Goal: Task Accomplishment & Management: Complete application form

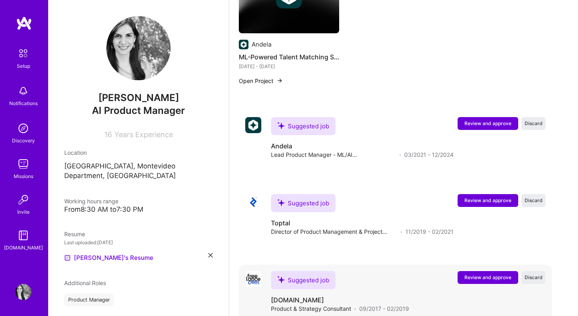
scroll to position [887, 0]
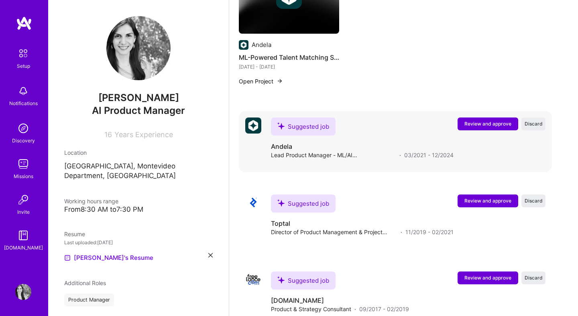
click at [487, 120] on span "Review and approve" at bounding box center [488, 123] width 47 height 7
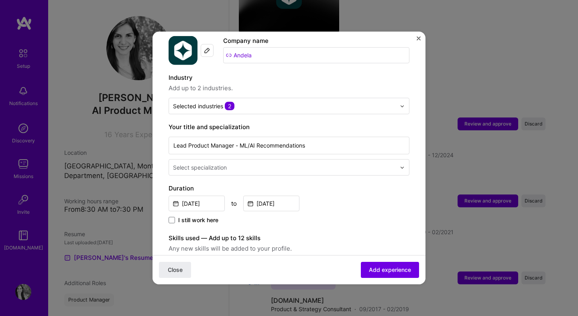
scroll to position [86, 0]
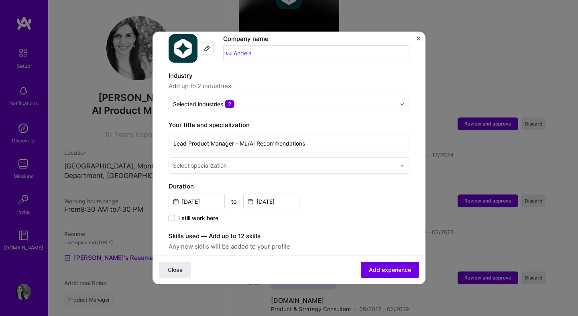
click at [312, 161] on input "text" at bounding box center [285, 165] width 224 height 8
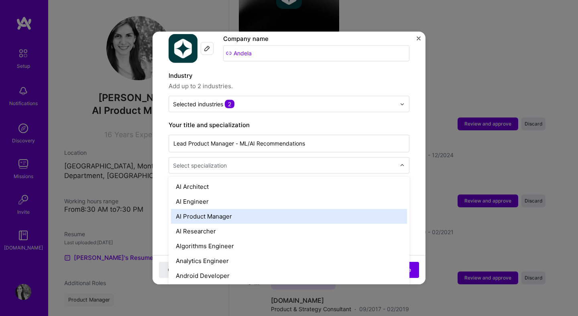
click at [291, 210] on div "AI Product Manager" at bounding box center [289, 216] width 236 height 15
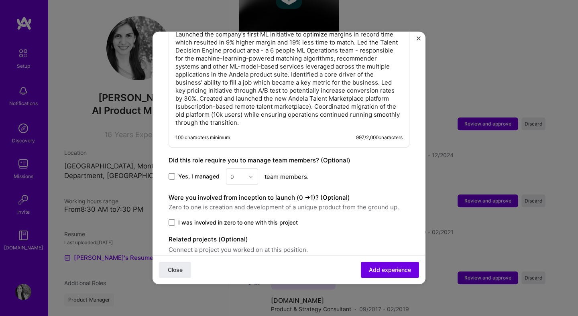
scroll to position [463, 0]
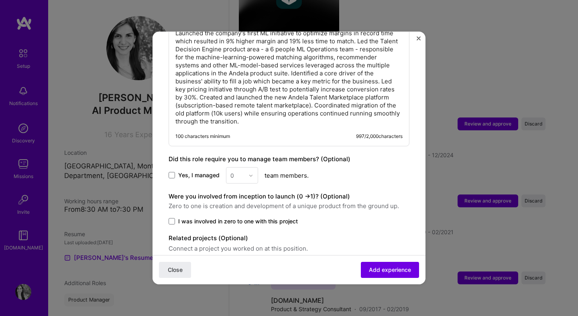
click at [198, 171] on span "Yes, I managed" at bounding box center [198, 175] width 41 height 8
click at [0, 0] on input "Yes, I managed" at bounding box center [0, 0] width 0 height 0
click at [247, 168] on div "0" at bounding box center [237, 176] width 22 height 16
click at [250, 264] on div "6" at bounding box center [241, 271] width 27 height 15
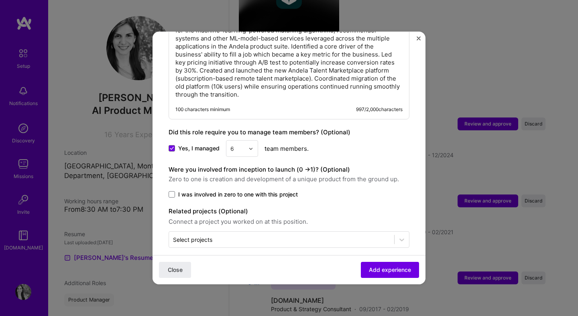
click at [254, 191] on span "I was involved in zero to one with this project" at bounding box center [238, 195] width 120 height 8
click at [0, 0] on input "I was involved in zero to one with this project" at bounding box center [0, 0] width 0 height 0
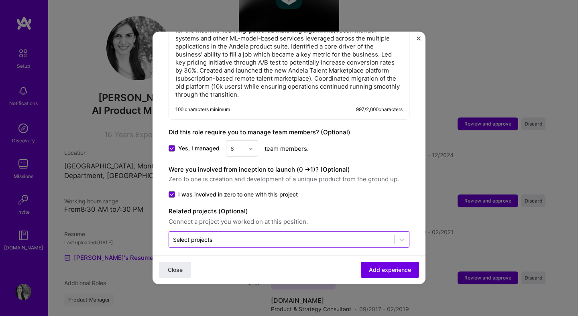
click at [283, 238] on div "Select projects" at bounding box center [281, 240] width 225 height 16
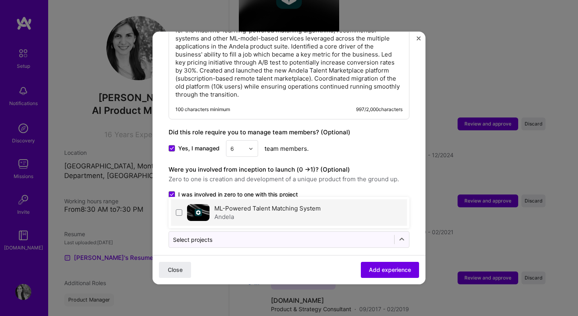
click at [281, 205] on label "ML-Powered Talent Matching System" at bounding box center [267, 209] width 106 height 8
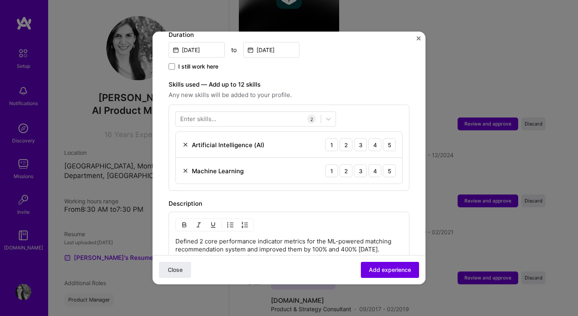
scroll to position [256, 0]
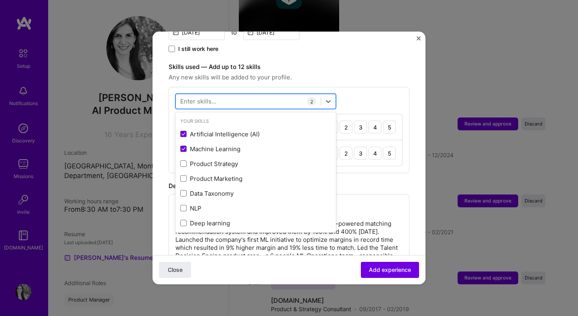
click at [282, 95] on div at bounding box center [248, 101] width 145 height 13
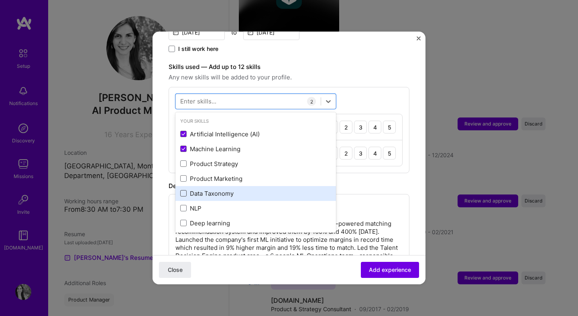
click at [182, 190] on span at bounding box center [183, 193] width 6 height 6
click at [0, 0] on input "checkbox" at bounding box center [0, 0] width 0 height 0
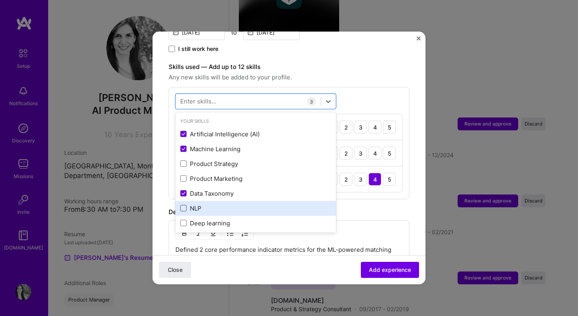
click at [182, 205] on span at bounding box center [183, 208] width 6 height 6
click at [0, 0] on input "checkbox" at bounding box center [0, 0] width 0 height 0
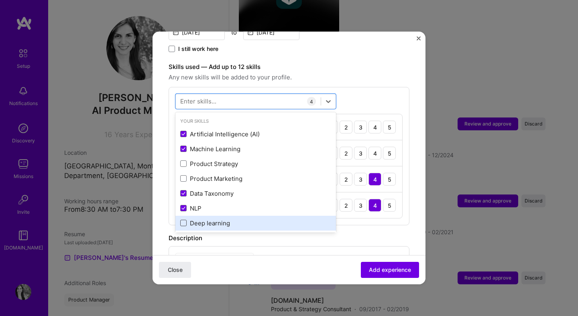
click at [186, 220] on span at bounding box center [183, 223] width 6 height 6
click at [0, 0] on input "checkbox" at bounding box center [0, 0] width 0 height 0
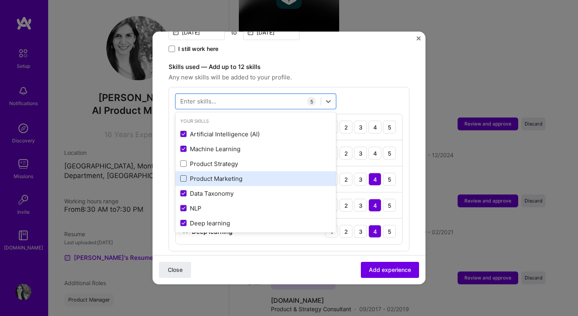
click at [184, 175] on span at bounding box center [183, 178] width 6 height 6
click at [0, 0] on input "checkbox" at bounding box center [0, 0] width 0 height 0
click at [183, 177] on icon at bounding box center [184, 178] width 4 height 3
click at [0, 0] on input "checkbox" at bounding box center [0, 0] width 0 height 0
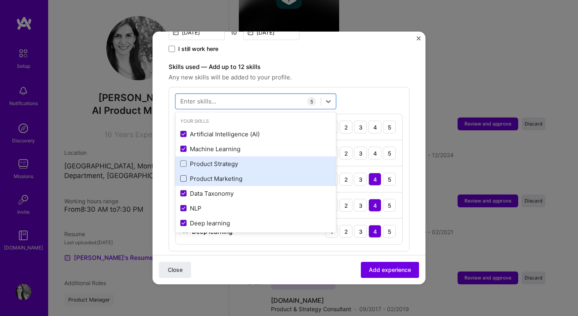
click at [183, 160] on div "Product Strategy" at bounding box center [255, 164] width 151 height 8
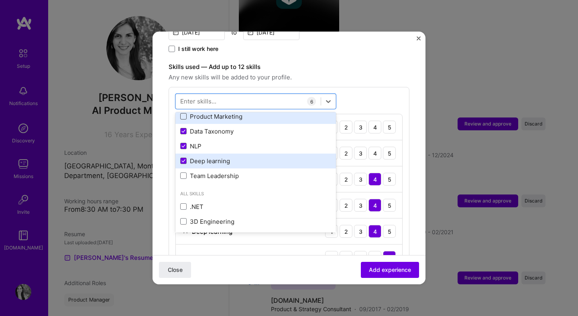
scroll to position [69, 0]
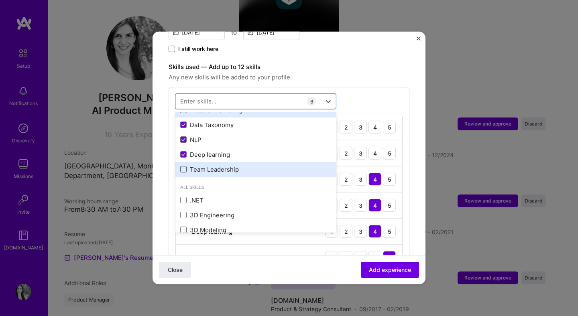
click at [182, 166] on span at bounding box center [183, 169] width 6 height 6
click at [0, 0] on input "checkbox" at bounding box center [0, 0] width 0 height 0
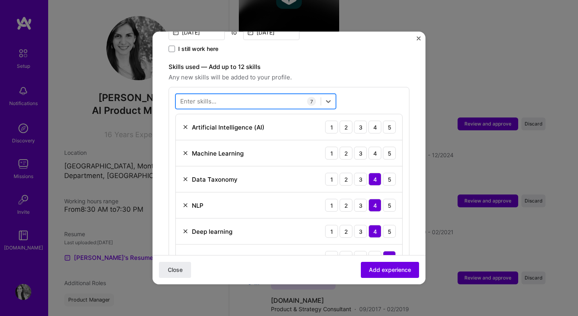
click at [228, 95] on div at bounding box center [248, 101] width 145 height 13
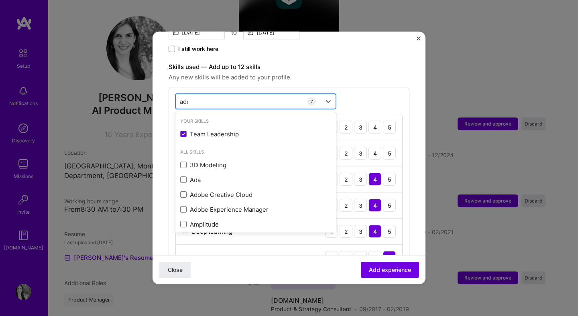
type input "adop"
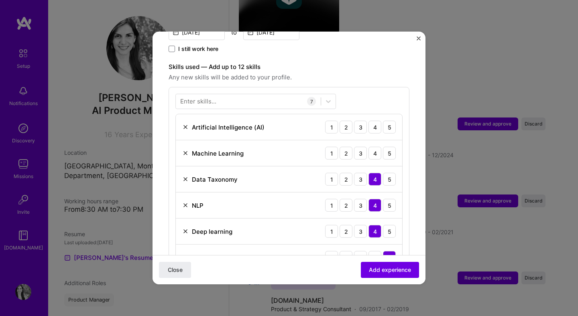
click at [378, 63] on div "Skills used — Add up to 12 skills Any new skills will be added to your profile." at bounding box center [289, 72] width 241 height 20
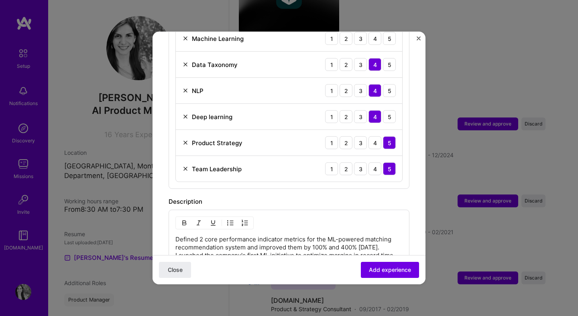
scroll to position [453, 0]
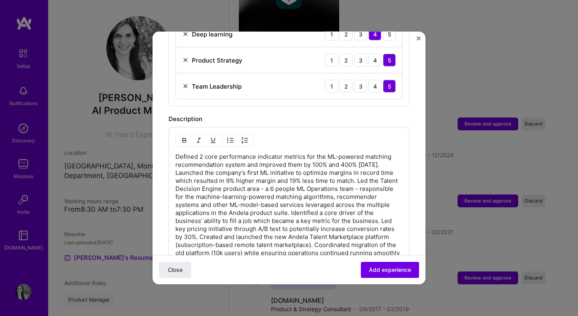
click at [378, 202] on p "Defined 2 core performance indicator metrics for the ML-powered matching recomm…" at bounding box center [288, 209] width 227 height 112
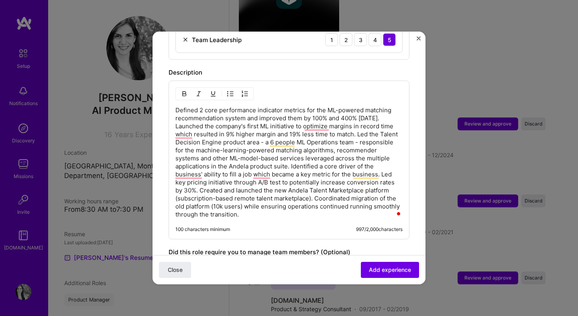
scroll to position [501, 0]
click at [358, 125] on p "Defined 2 core performance indicator metrics for the ML-powered matching recomm…" at bounding box center [288, 162] width 227 height 112
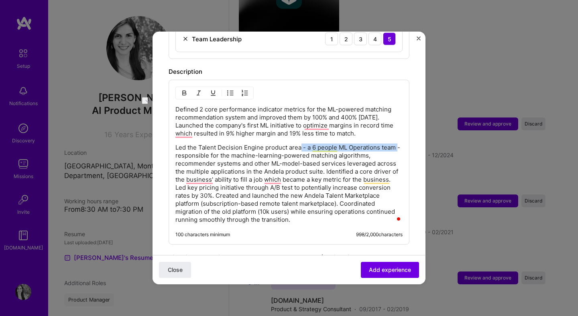
drag, startPoint x: 301, startPoint y: 139, endPoint x: 400, endPoint y: 142, distance: 98.8
click at [400, 144] on p "Led the Talent Decision Engine product area - a 6 people ML Operations team - r…" at bounding box center [288, 184] width 227 height 80
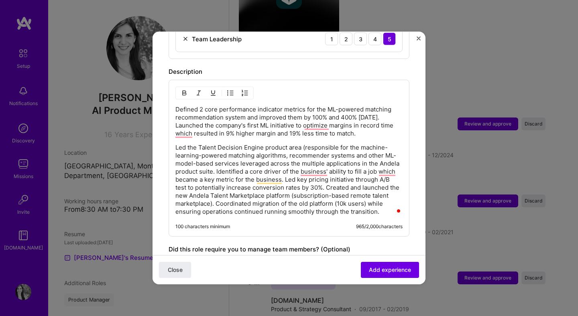
drag, startPoint x: 286, startPoint y: 149, endPoint x: 286, endPoint y: 133, distance: 15.7
click at [286, 148] on p "Led the Talent Decision Engine product area (responsible for the machine-learni…" at bounding box center [288, 180] width 227 height 72
click at [304, 144] on p "Led the Talent Decision Engine product area (responsible for the machine-learni…" at bounding box center [288, 180] width 227 height 72
drag, startPoint x: 214, startPoint y: 162, endPoint x: 244, endPoint y: 104, distance: 64.8
click at [214, 160] on p "Led the Talent Decision Engine product area -responsible for the machine-learni…" at bounding box center [288, 180] width 227 height 72
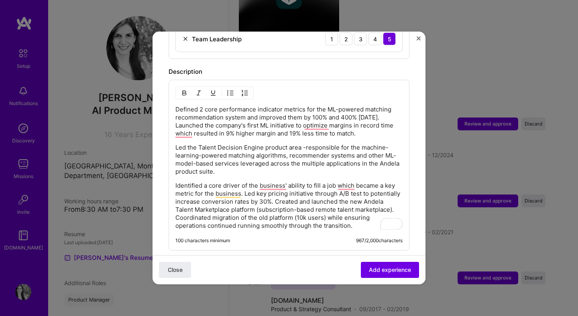
click at [244, 185] on p "Identified a core driver of the business' ability to fill a job which became a …" at bounding box center [288, 206] width 227 height 48
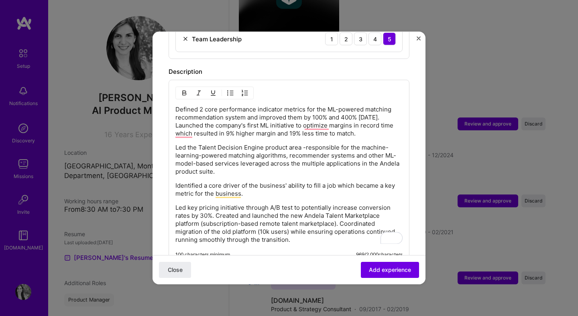
scroll to position [526, 0]
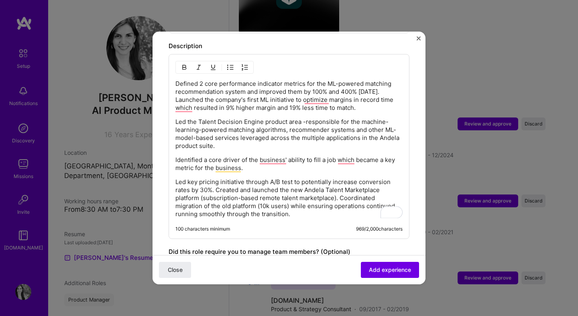
click at [217, 181] on p "Led key pricing initiative through A/B test to potentially increase conversion …" at bounding box center [288, 198] width 227 height 40
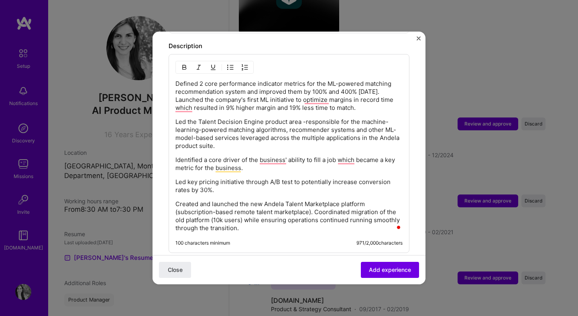
click at [314, 204] on p "Created and launched the new Andela Talent Marketplace platform (subscription-b…" at bounding box center [288, 216] width 227 height 32
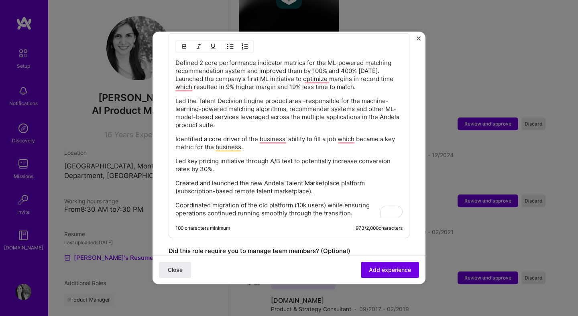
scroll to position [549, 0]
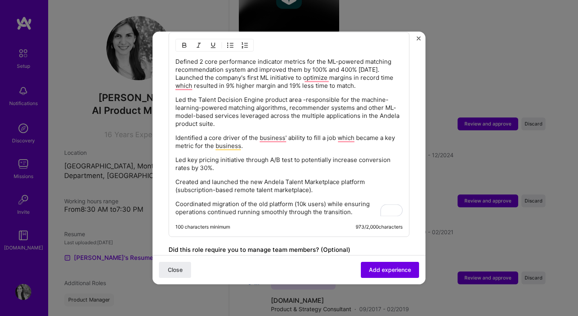
click at [365, 205] on p "Coordinated migration of the old platform (10k users) while ensuring operations…" at bounding box center [288, 208] width 227 height 16
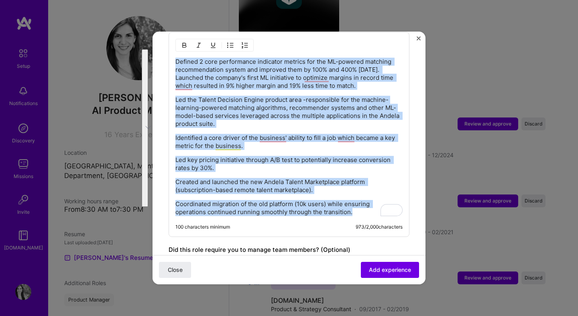
click at [231, 42] on img "button" at bounding box center [230, 45] width 6 height 6
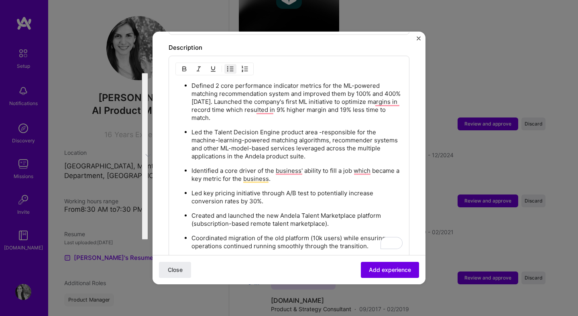
scroll to position [525, 0]
click at [246, 92] on p "Defined 2 core performance indicator metrics for the ML-powered matching recomm…" at bounding box center [297, 102] width 211 height 40
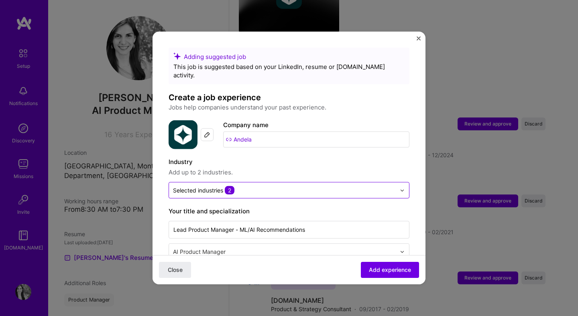
scroll to position [0, 0]
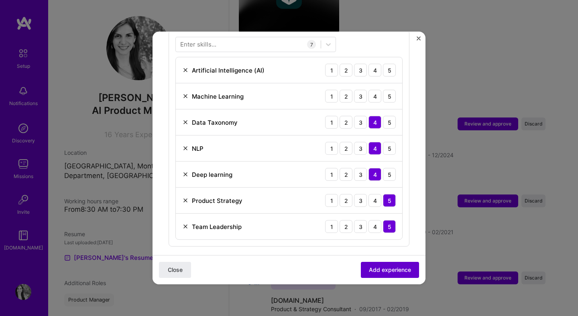
click at [392, 264] on button "Add experience" at bounding box center [390, 270] width 58 height 16
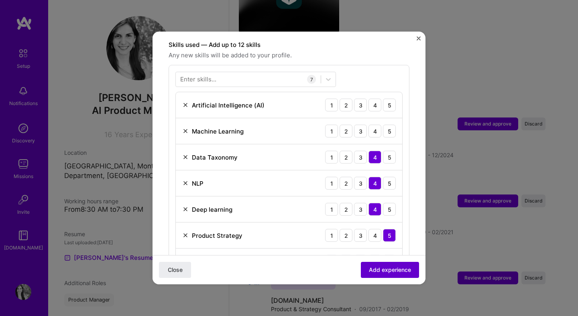
click at [401, 272] on span "Add experience" at bounding box center [390, 270] width 42 height 8
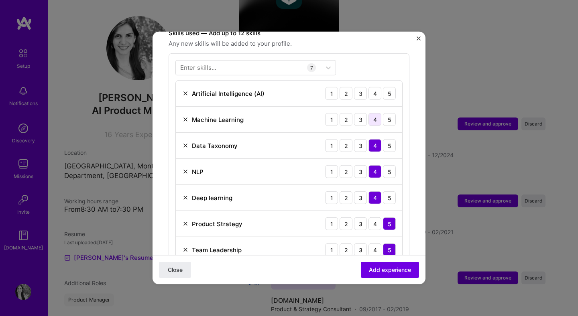
click at [374, 114] on div "4" at bounding box center [375, 119] width 13 height 13
click at [374, 87] on div "4" at bounding box center [375, 93] width 13 height 13
click at [382, 264] on button "Add experience" at bounding box center [390, 270] width 58 height 16
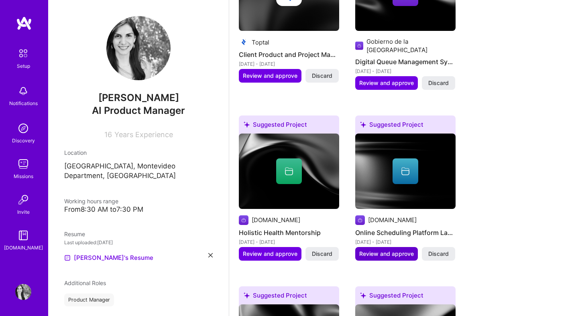
click at [400, 250] on span "Review and approve" at bounding box center [386, 254] width 55 height 8
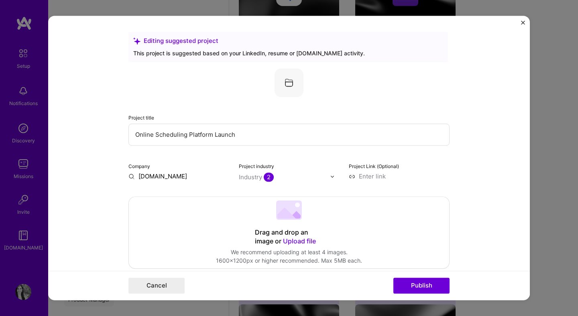
click at [329, 177] on input "text" at bounding box center [285, 177] width 92 height 8
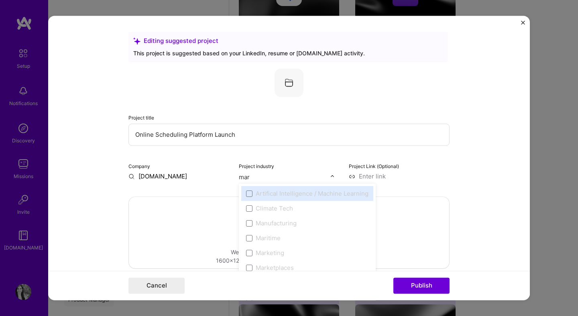
type input "mark"
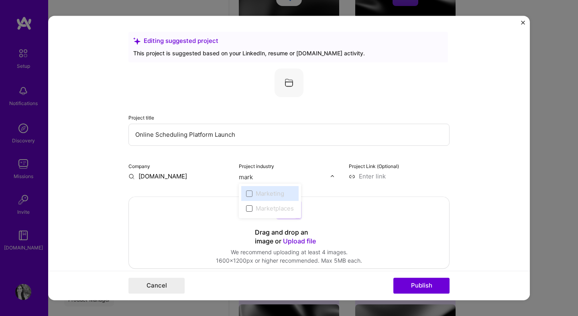
click at [250, 209] on span at bounding box center [249, 209] width 6 height 6
click at [251, 210] on span at bounding box center [249, 209] width 6 height 6
click at [253, 176] on input "mark" at bounding box center [285, 177] width 92 height 8
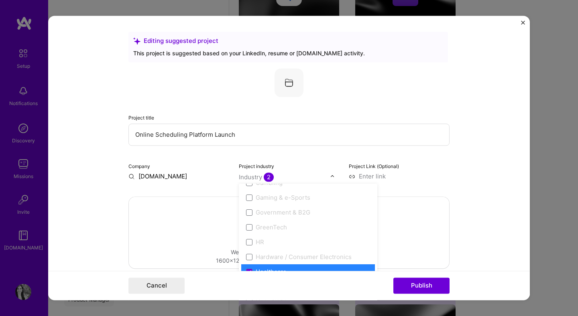
scroll to position [971, 0]
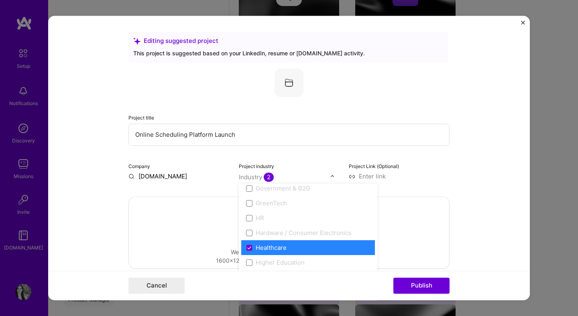
click at [252, 251] on label "Healthcare" at bounding box center [308, 248] width 124 height 8
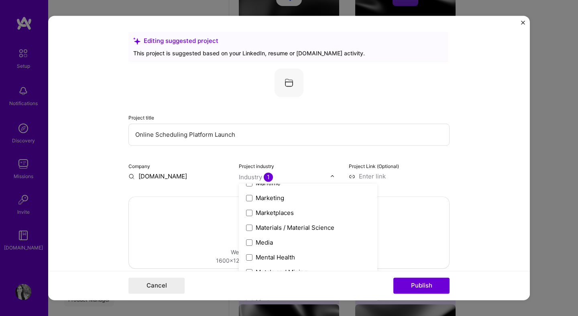
scroll to position [1205, 0]
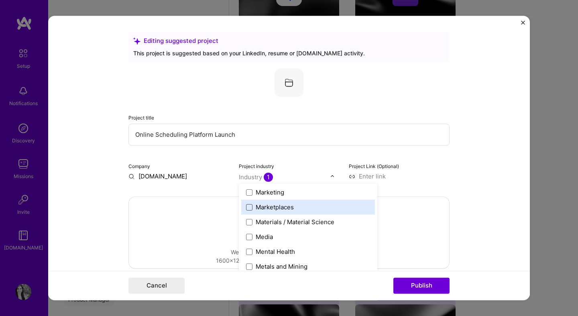
click at [251, 208] on span at bounding box center [249, 207] width 6 height 6
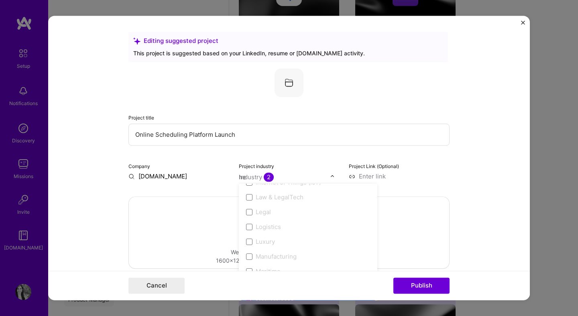
scroll to position [0, 0]
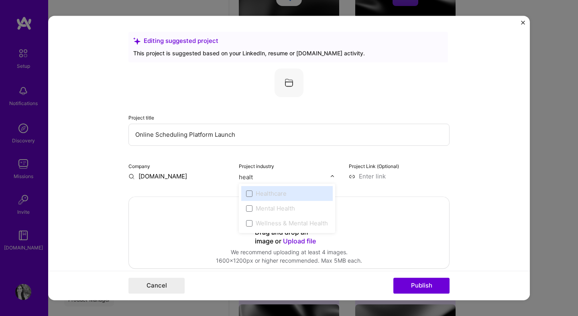
type input "health"
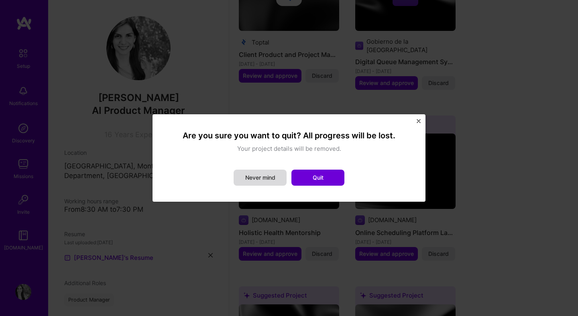
click at [276, 182] on button "Never mind" at bounding box center [260, 178] width 53 height 16
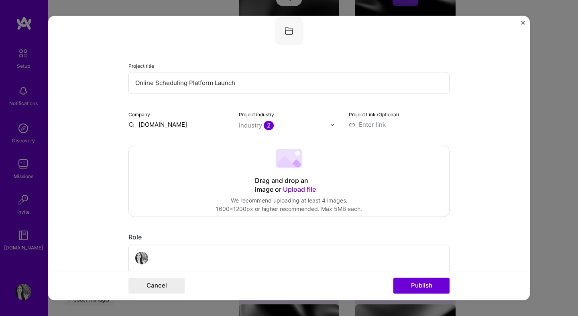
scroll to position [52, 0]
click at [374, 123] on input at bounding box center [399, 124] width 101 height 8
paste input "[URL][DOMAIN_NAME]"
type input "[URL][DOMAIN_NAME]"
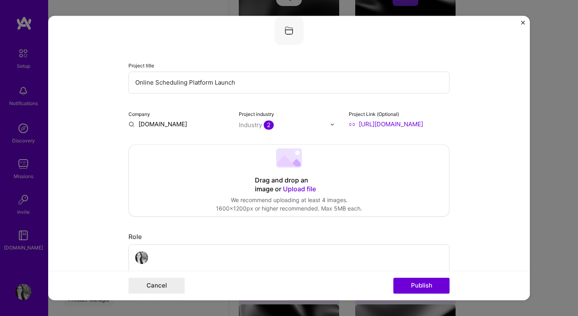
click at [483, 120] on form "Editing suggested project This project is suggested based on your LinkedIn, res…" at bounding box center [289, 158] width 482 height 285
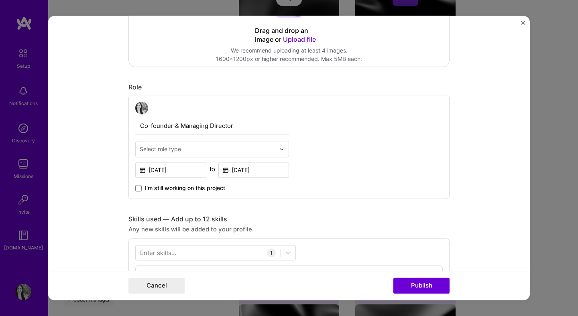
scroll to position [202, 0]
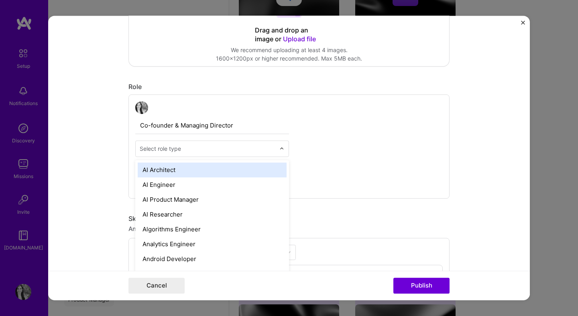
click at [243, 150] on input "text" at bounding box center [208, 149] width 136 height 8
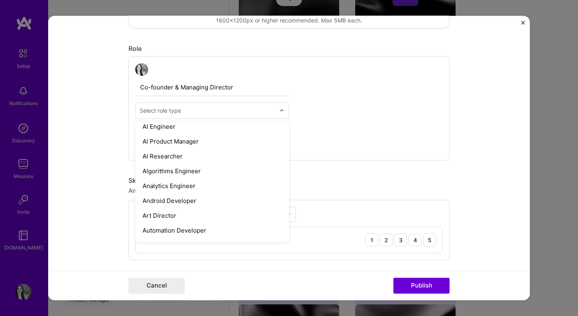
scroll to position [0, 0]
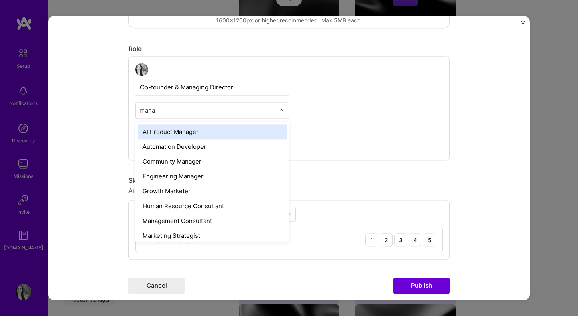
type input "manag"
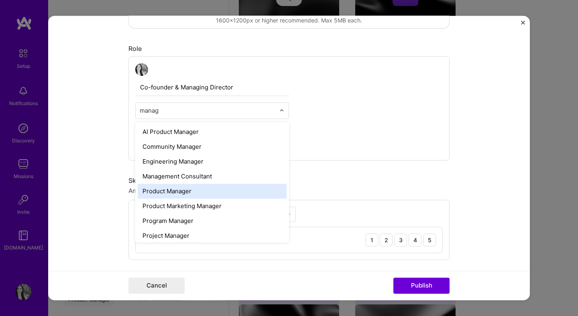
scroll to position [18, 0]
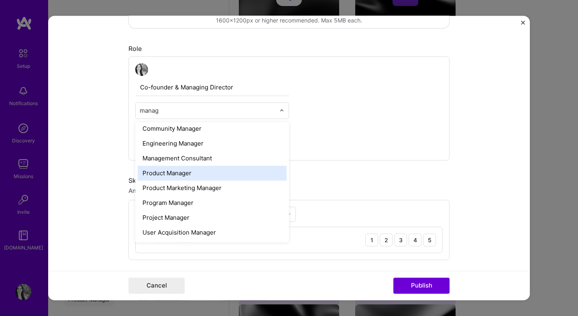
click at [249, 179] on div "Product Manager" at bounding box center [212, 173] width 149 height 15
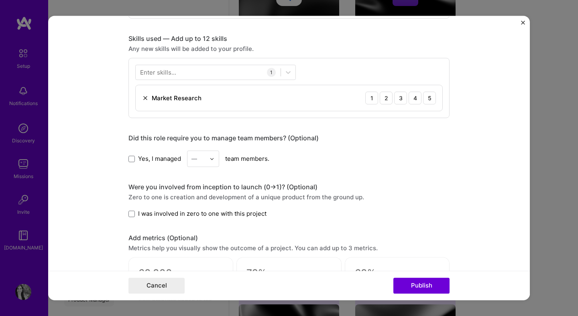
scroll to position [383, 0]
click at [131, 162] on span at bounding box center [131, 158] width 6 height 6
click at [0, 0] on input "Yes, I managed" at bounding box center [0, 0] width 0 height 0
click at [202, 163] on input "text" at bounding box center [199, 158] width 14 height 8
click at [201, 234] on div "5" at bounding box center [203, 239] width 27 height 15
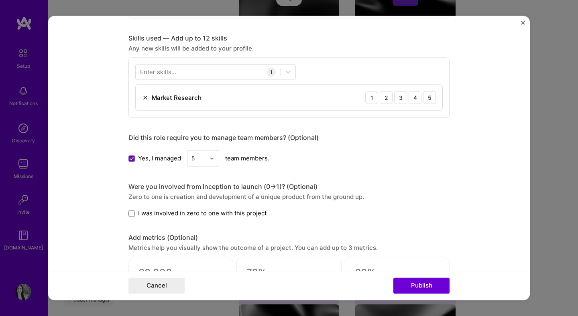
click at [208, 214] on span "I was involved in zero to one with this project" at bounding box center [202, 213] width 128 height 8
click at [0, 0] on input "I was involved in zero to one with this project" at bounding box center [0, 0] width 0 height 0
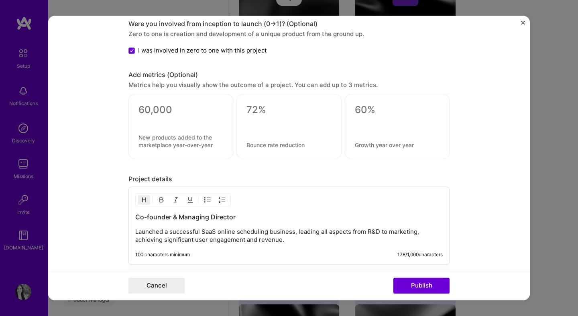
scroll to position [640, 0]
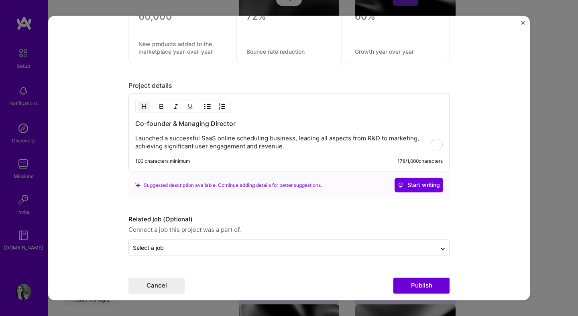
click at [237, 143] on p "Launched a successful SaaS online scheduling business, leading all aspects from…" at bounding box center [289, 143] width 308 height 16
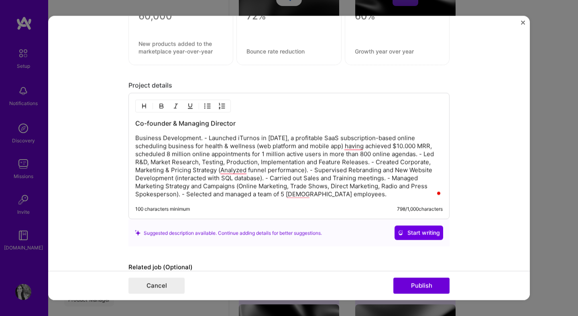
click at [205, 137] on p "Business Development. - Launched iTurnos in [DATE], a profitable SaaS subscript…" at bounding box center [289, 167] width 308 height 64
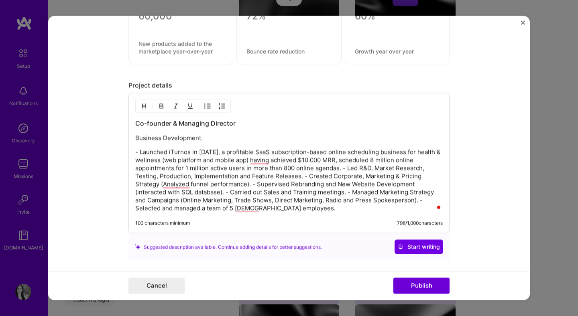
click at [343, 168] on p "- Launched iTurnos in [DATE], a profitable SaaS subscription-based online sched…" at bounding box center [289, 181] width 308 height 64
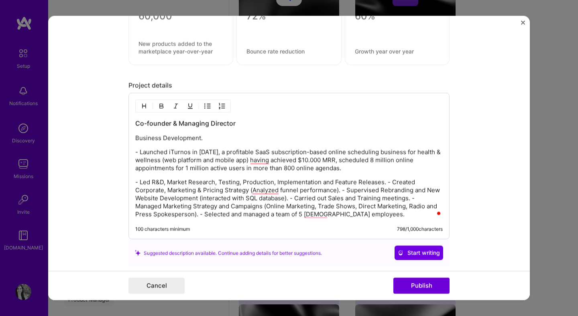
click at [388, 182] on p "- Led R&D, Market Research, Testing, Production, Implementation and Feature Rel…" at bounding box center [289, 199] width 308 height 40
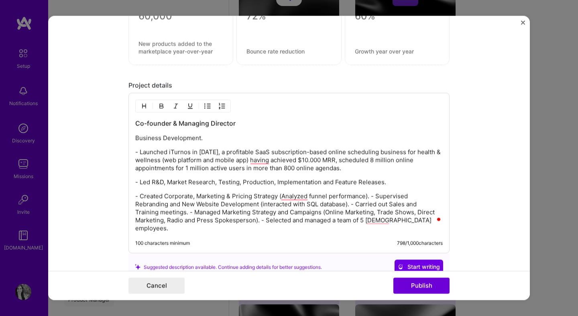
click at [372, 196] on p "- Created Corporate, Marketing & Pricing Strategy (Analyzed funnel performance)…" at bounding box center [289, 213] width 308 height 40
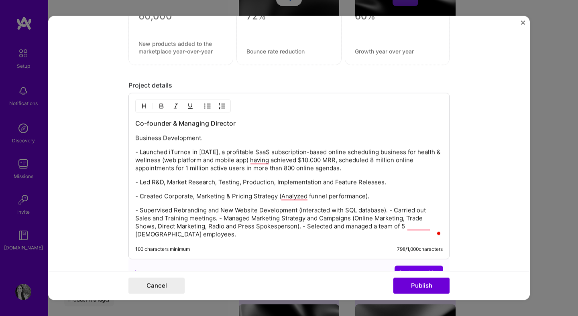
scroll to position [667, 0]
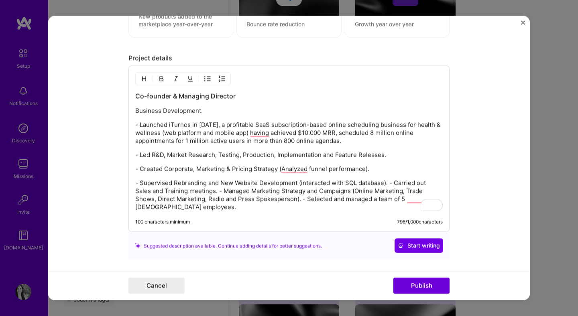
click at [392, 184] on p "- Supervised Rebranding and New Website Development (interacted with SQL databa…" at bounding box center [289, 195] width 308 height 32
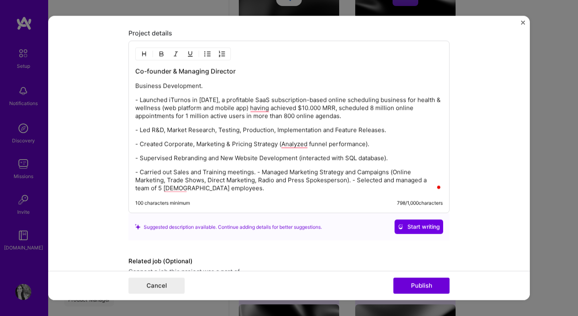
scroll to position [694, 0]
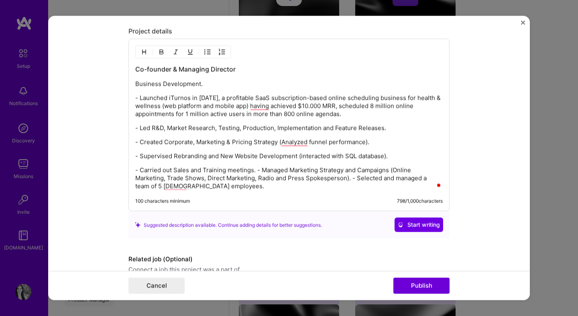
click at [257, 171] on p "- Carried out Sales and Training meetings. - Managed Marketing Strategy and Cam…" at bounding box center [289, 179] width 308 height 24
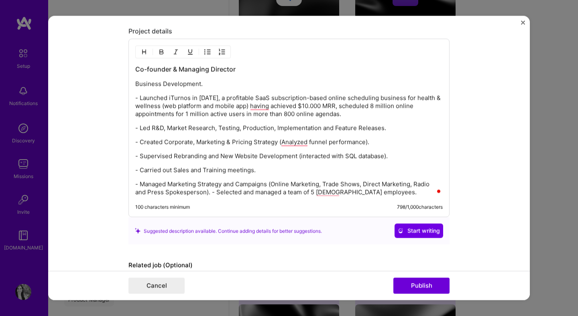
drag, startPoint x: 212, startPoint y: 194, endPoint x: 219, endPoint y: 169, distance: 25.7
click at [212, 192] on p "- Managed Marketing Strategy and Campaigns (Online Marketing, Trade Shows, Dire…" at bounding box center [289, 189] width 308 height 16
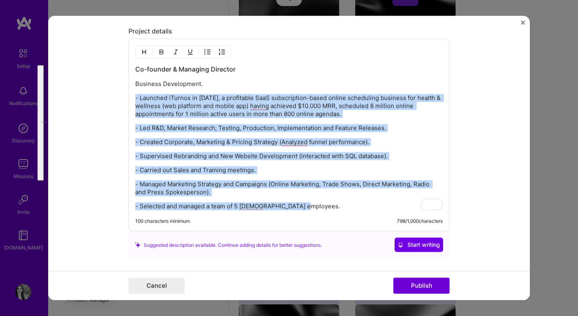
drag, startPoint x: 305, startPoint y: 208, endPoint x: 137, endPoint y: 94, distance: 203.3
click at [137, 94] on div "Co-founder & Managing Director Business Development. - Launched iTurnos in [DAT…" at bounding box center [289, 138] width 308 height 146
click at [206, 53] on img "button" at bounding box center [207, 52] width 6 height 6
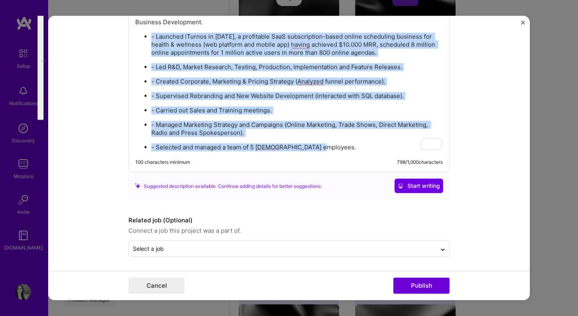
scroll to position [714, 0]
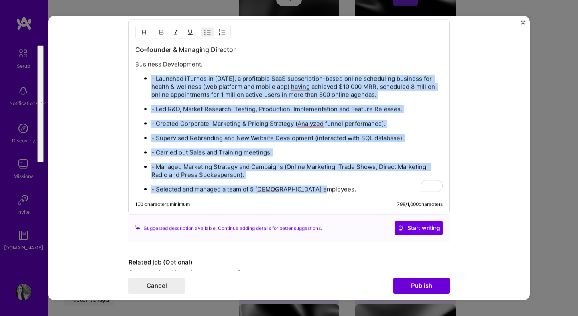
click at [156, 78] on p "- Launched iTurnos in [DATE], a profitable SaaS subscription-based online sched…" at bounding box center [297, 87] width 292 height 24
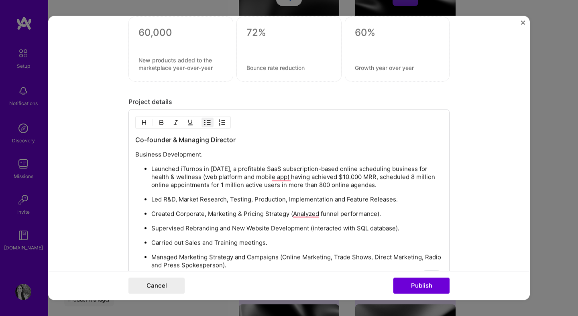
scroll to position [599, 0]
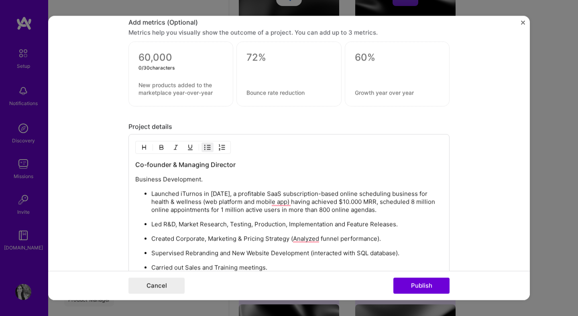
click at [167, 62] on textarea at bounding box center [181, 58] width 85 height 12
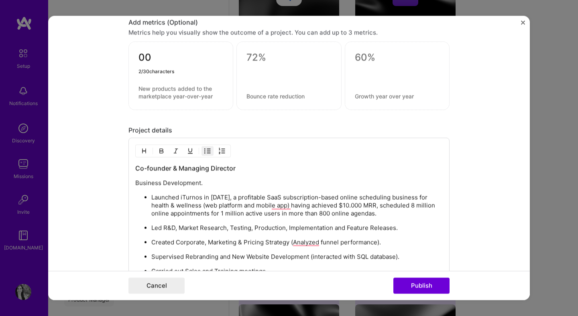
type textarea "0"
type textarea "1,500,000"
click at [174, 92] on textarea at bounding box center [181, 92] width 85 height 15
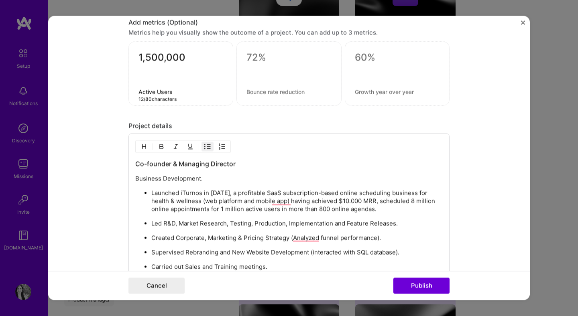
type textarea "Active Users"
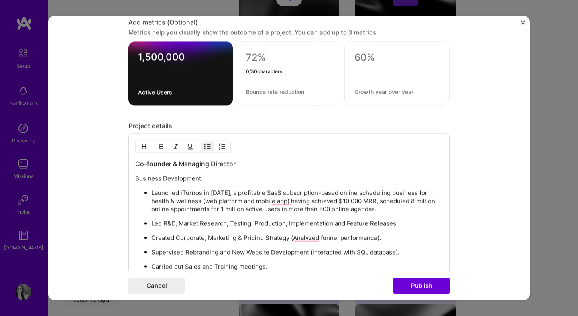
click at [259, 58] on textarea at bounding box center [288, 58] width 85 height 12
type textarea "$10,000"
click at [276, 92] on textarea at bounding box center [288, 92] width 85 height 8
type textarea "MRR"
click at [364, 57] on textarea at bounding box center [397, 58] width 85 height 12
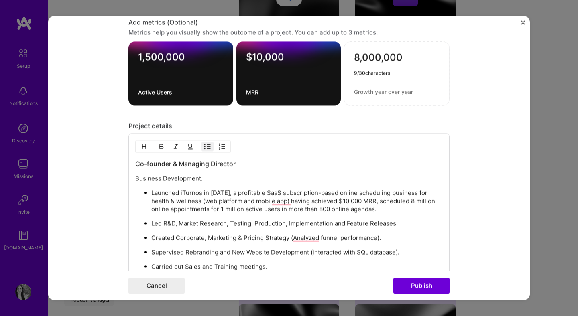
type textarea "8,000,000"
click at [383, 96] on div "8,000,000 0 / 80 characters" at bounding box center [397, 74] width 106 height 64
type textarea "Scheduled Appointments"
click at [487, 112] on form "Editing suggested project This project is suggested based on your LinkedIn, res…" at bounding box center [289, 158] width 482 height 285
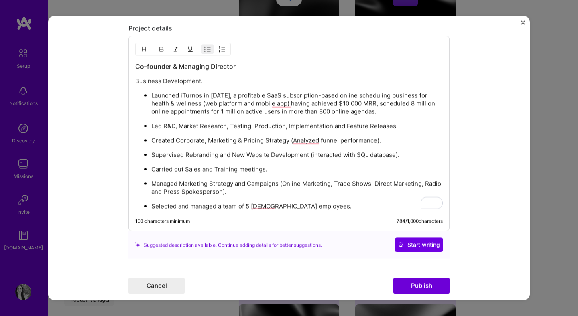
scroll to position [715, 0]
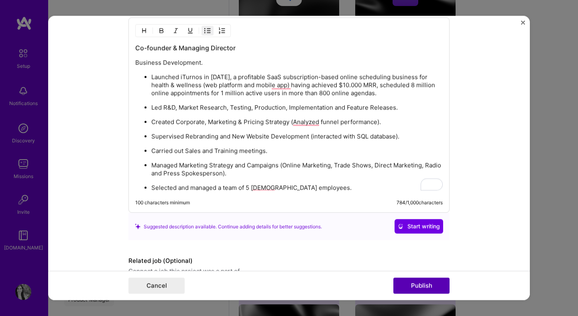
click at [424, 285] on button "Publish" at bounding box center [422, 286] width 56 height 16
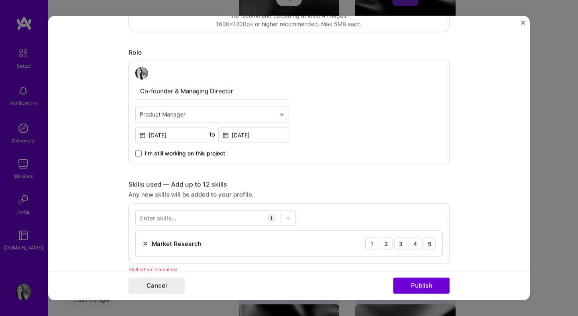
scroll to position [189, 0]
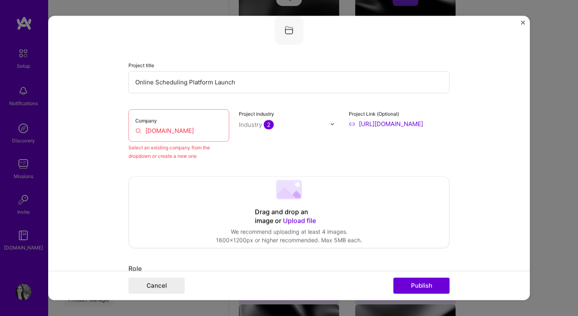
click at [196, 131] on input "[DOMAIN_NAME]" at bounding box center [178, 130] width 87 height 8
click at [148, 132] on input "[DOMAIN_NAME]" at bounding box center [178, 130] width 87 height 8
click at [140, 132] on input "[DOMAIN_NAME]" at bounding box center [178, 130] width 87 height 8
click at [135, 132] on input "[DOMAIN_NAME]" at bounding box center [178, 130] width 87 height 8
click at [149, 132] on input "[DOMAIN_NAME]" at bounding box center [178, 130] width 87 height 8
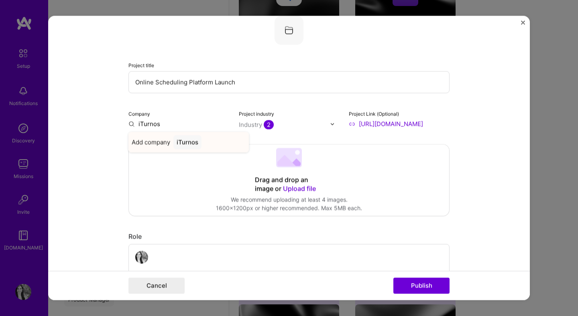
type input "iTurnos"
click at [186, 141] on div "iTurnos" at bounding box center [187, 142] width 28 height 14
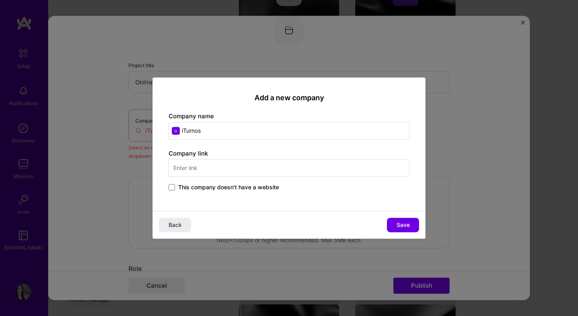
click at [193, 170] on input "text" at bounding box center [289, 168] width 241 height 18
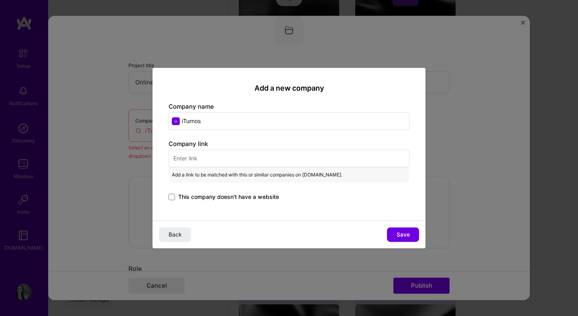
paste input "Business Development. - Launched iTurnos in [DATE], a profitable SaaS subscript…"
type input "Business Development. - Launched iTurnos in [DATE], a profitable SaaS subscript…"
paste input "[URL][DOMAIN_NAME][DOMAIN_NAME]"
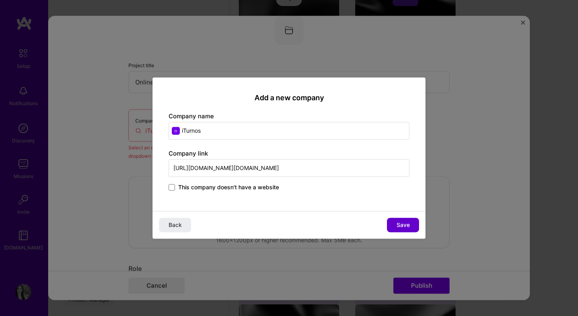
type input "[URL][DOMAIN_NAME][DOMAIN_NAME]"
click at [405, 226] on span "Save" at bounding box center [403, 225] width 13 height 8
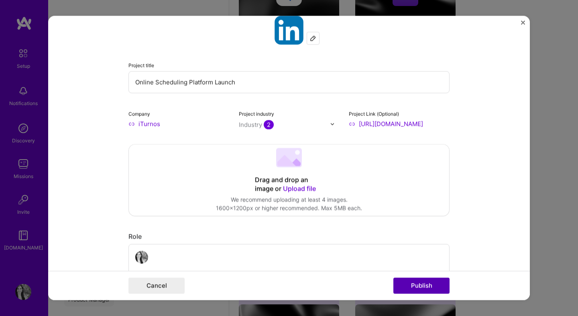
click at [413, 286] on button "Publish" at bounding box center [422, 286] width 56 height 16
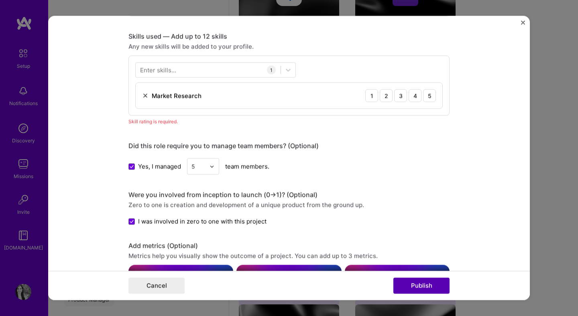
scroll to position [402, 0]
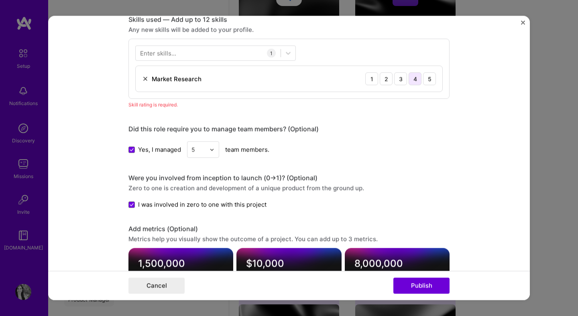
click at [418, 75] on div "4" at bounding box center [415, 78] width 13 height 13
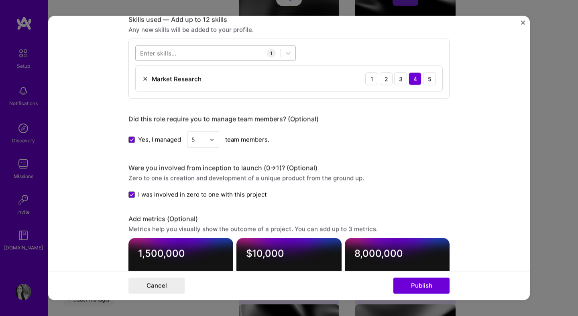
click at [220, 52] on div at bounding box center [208, 53] width 145 height 13
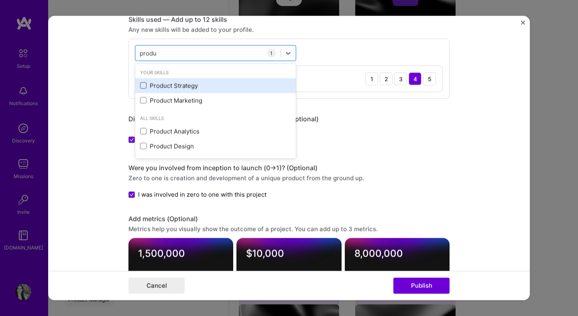
click at [146, 85] on span at bounding box center [143, 86] width 6 height 6
click at [0, 0] on input "checkbox" at bounding box center [0, 0] width 0 height 0
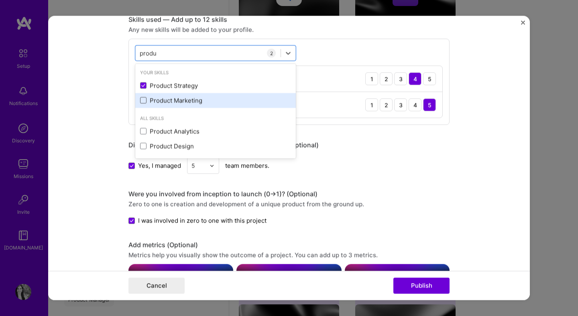
click at [145, 104] on span at bounding box center [143, 101] width 6 height 6
click at [0, 0] on input "checkbox" at bounding box center [0, 0] width 0 height 0
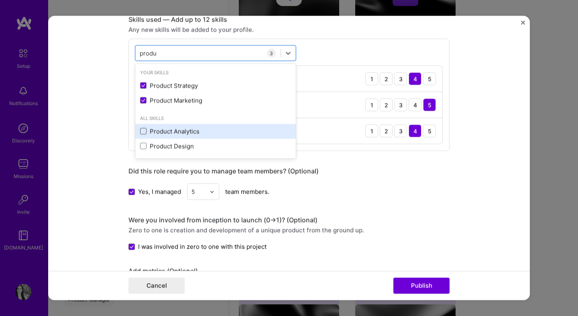
click at [144, 132] on span at bounding box center [143, 131] width 6 height 6
click at [0, 0] on input "checkbox" at bounding box center [0, 0] width 0 height 0
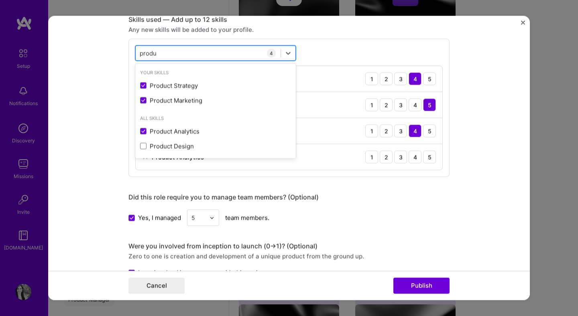
click at [178, 56] on div "produ produ" at bounding box center [208, 53] width 145 height 13
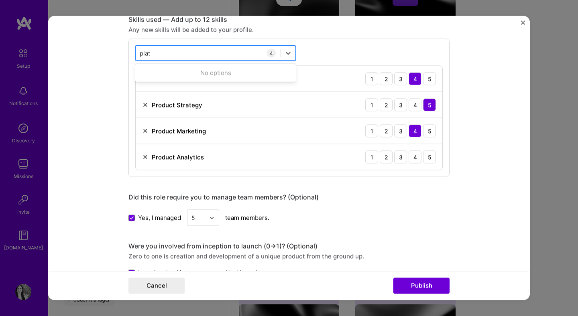
type input "p"
type input "saas"
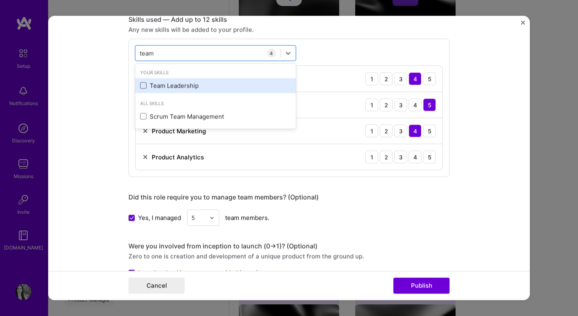
click at [143, 86] on span at bounding box center [143, 86] width 6 height 6
click at [0, 0] on input "checkbox" at bounding box center [0, 0] width 0 height 0
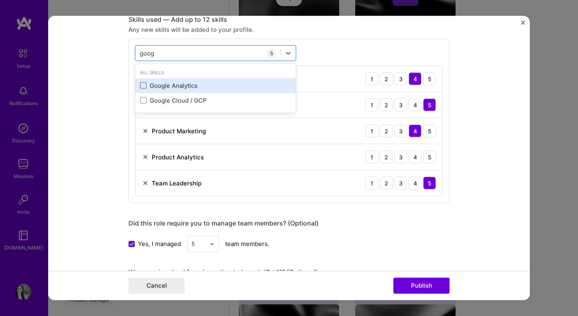
click at [142, 89] on span at bounding box center [143, 86] width 6 height 6
click at [0, 0] on input "checkbox" at bounding box center [0, 0] width 0 height 0
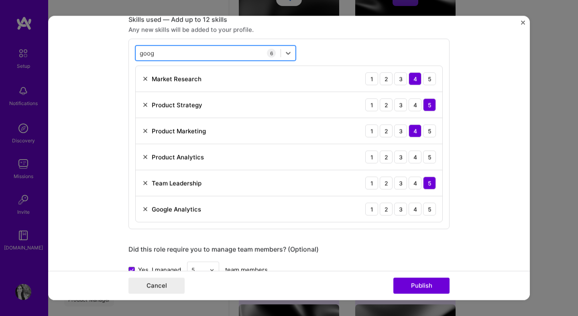
click at [168, 53] on div "goog goog" at bounding box center [208, 53] width 145 height 13
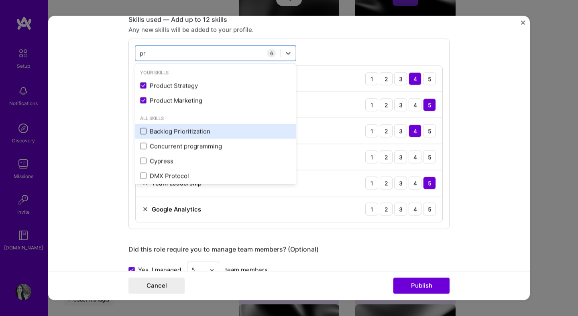
click at [143, 133] on span at bounding box center [143, 131] width 6 height 6
click at [0, 0] on input "checkbox" at bounding box center [0, 0] width 0 height 0
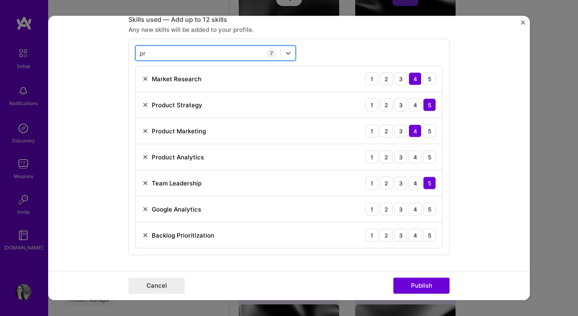
click at [167, 55] on div "pr pr" at bounding box center [208, 53] width 145 height 13
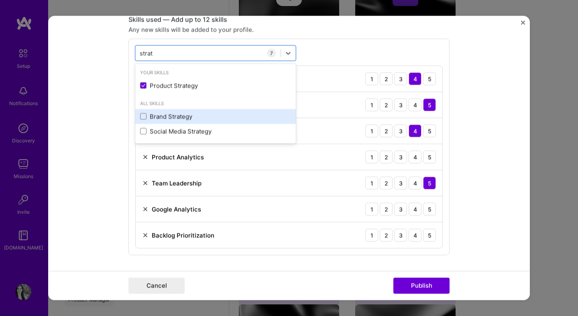
click at [161, 116] on div "Brand Strategy" at bounding box center [215, 116] width 151 height 8
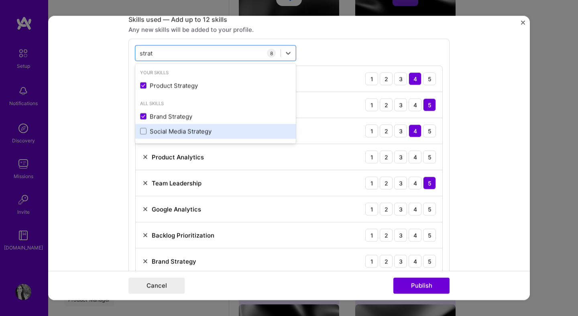
click at [160, 128] on div "Social Media Strategy" at bounding box center [215, 131] width 151 height 8
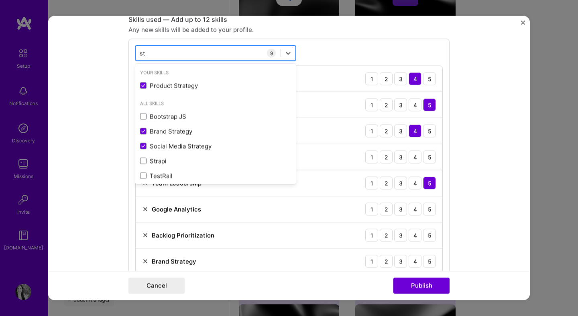
type input "s"
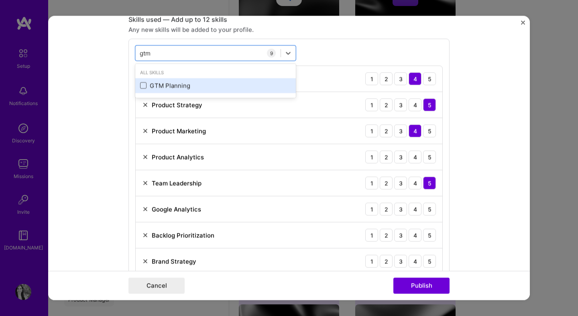
click at [142, 87] on span at bounding box center [143, 86] width 6 height 6
click at [0, 0] on input "checkbox" at bounding box center [0, 0] width 0 height 0
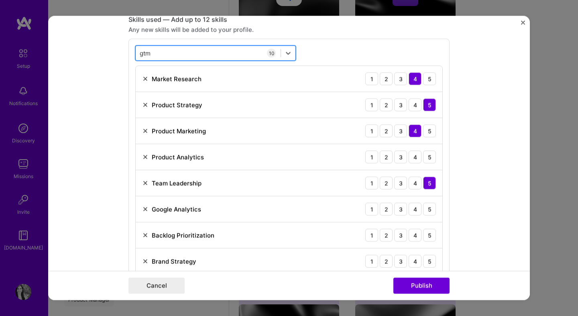
click at [167, 51] on div "gtm gtm" at bounding box center [208, 53] width 145 height 13
click at [164, 55] on div "gtm gtm" at bounding box center [208, 53] width 145 height 13
type input "m"
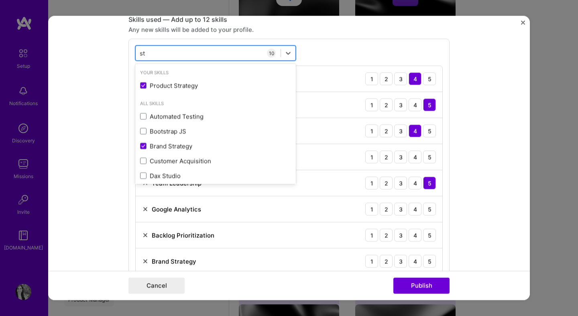
type input "s"
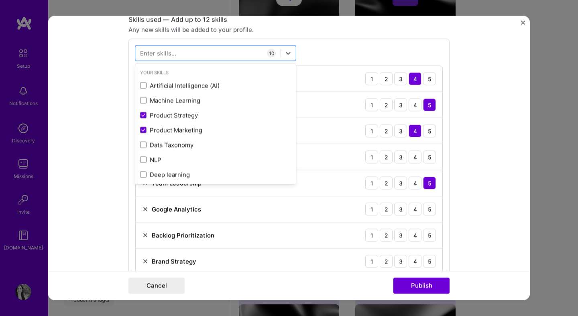
click at [118, 74] on form "Editing suggested project This project is suggested based on your LinkedIn, res…" at bounding box center [289, 158] width 482 height 285
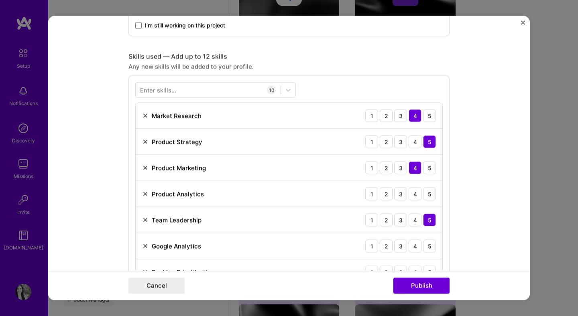
scroll to position [363, 0]
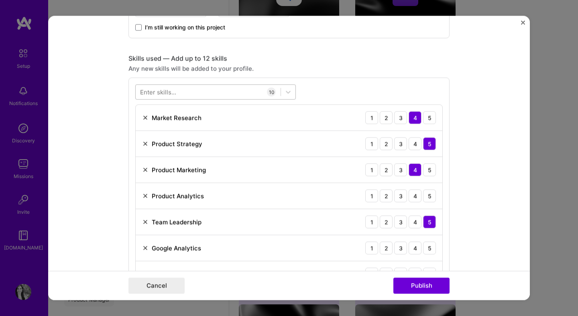
click at [195, 93] on div at bounding box center [208, 92] width 145 height 13
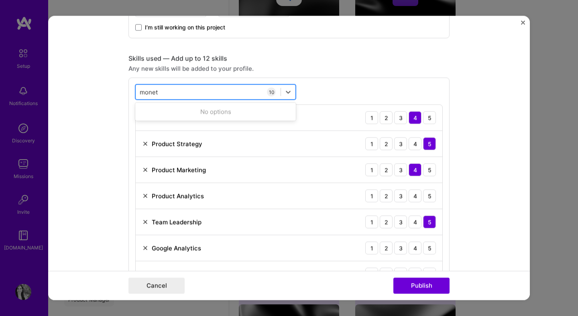
type input "moneti"
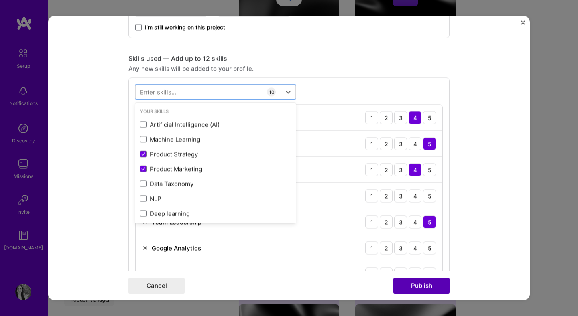
click at [421, 287] on button "Publish" at bounding box center [422, 286] width 56 height 16
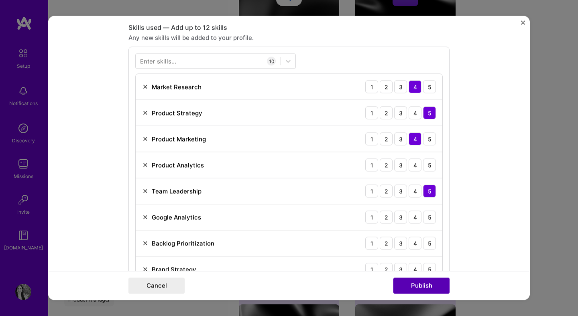
scroll to position [402, 0]
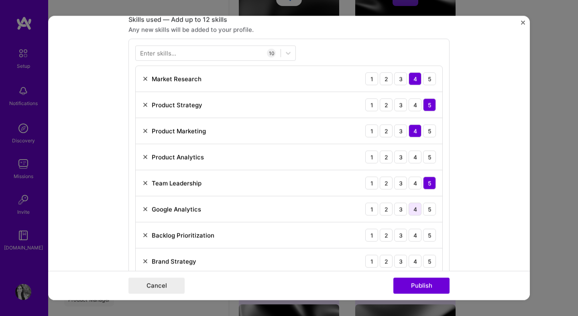
click at [417, 209] on div "4" at bounding box center [415, 209] width 13 height 13
click at [429, 236] on div "5" at bounding box center [429, 235] width 13 height 13
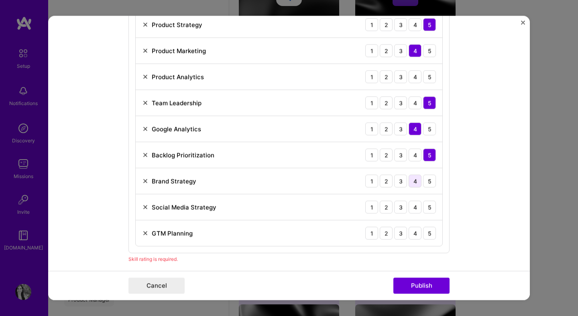
click at [420, 184] on div "4" at bounding box center [415, 181] width 13 height 13
click at [417, 209] on div "4" at bounding box center [415, 207] width 13 height 13
click at [427, 233] on div "5" at bounding box center [429, 233] width 13 height 13
click at [426, 279] on button "Publish" at bounding box center [422, 286] width 56 height 16
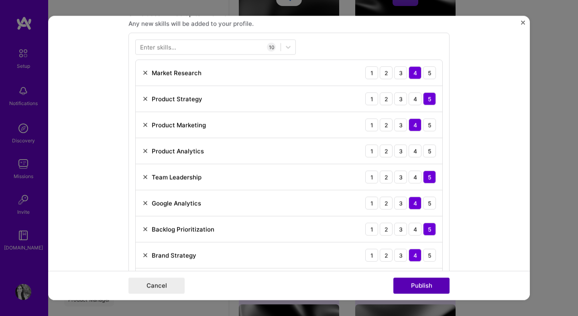
scroll to position [402, 0]
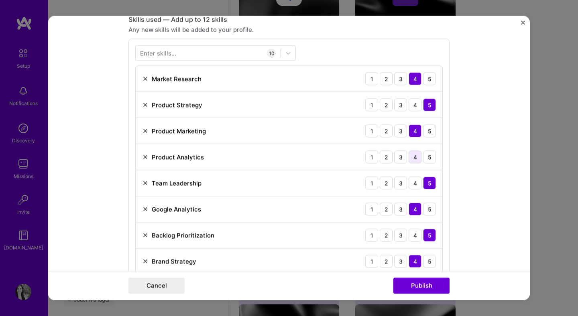
click at [420, 162] on div "4" at bounding box center [415, 157] width 13 height 13
click at [424, 290] on button "Publish" at bounding box center [422, 286] width 56 height 16
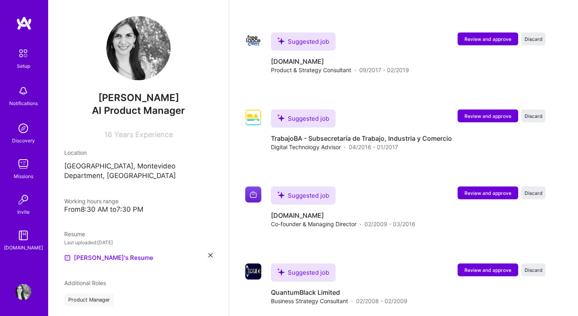
scroll to position [1201, 0]
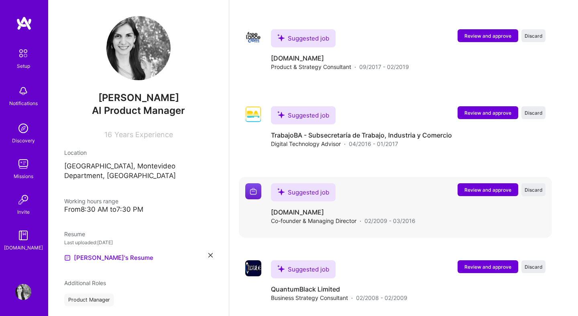
click at [485, 187] on span "Review and approve" at bounding box center [488, 190] width 47 height 7
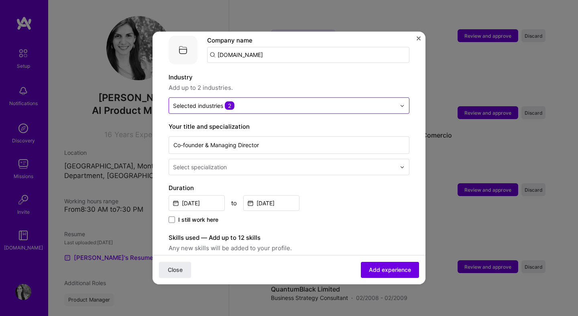
scroll to position [136, 0]
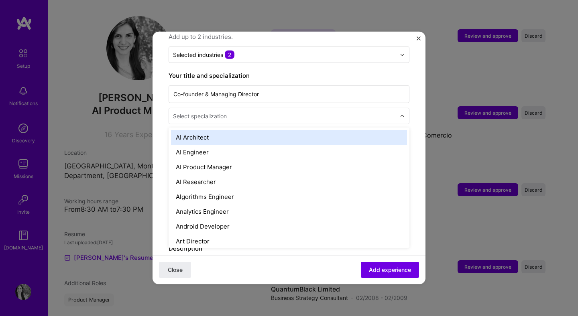
click at [254, 112] on input "text" at bounding box center [285, 116] width 224 height 8
type input "prod"
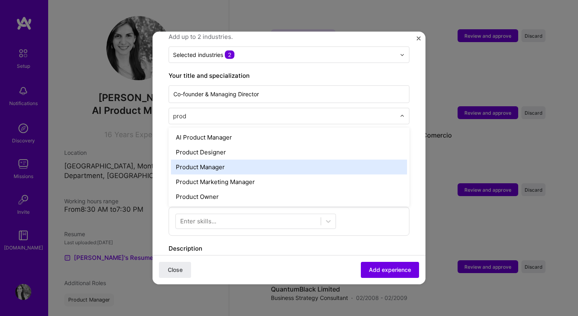
click at [240, 162] on div "Product Manager" at bounding box center [289, 167] width 236 height 15
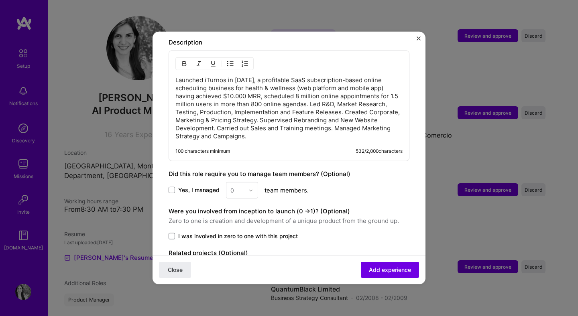
scroll to position [345, 0]
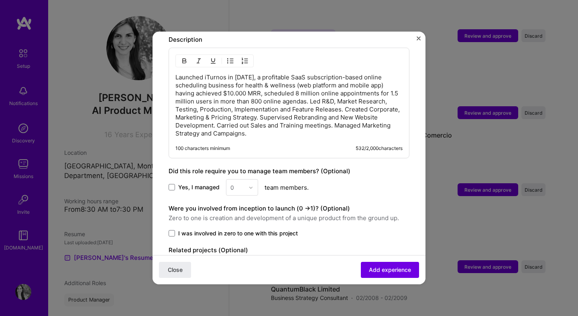
click at [179, 184] on span "Yes, I managed" at bounding box center [198, 188] width 41 height 8
click at [0, 0] on input "Yes, I managed" at bounding box center [0, 0] width 0 height 0
click at [249, 186] on div at bounding box center [253, 188] width 9 height 16
click at [243, 263] on div "5" at bounding box center [241, 268] width 27 height 15
click at [233, 230] on span "I was involved in zero to one with this project" at bounding box center [238, 234] width 120 height 8
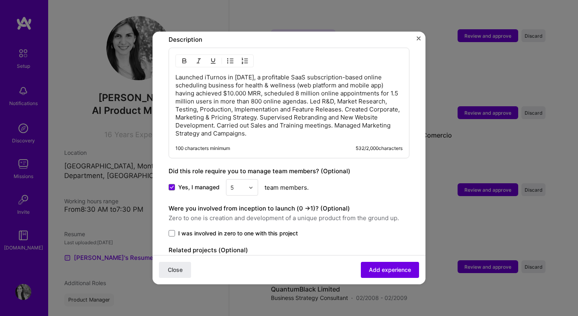
click at [0, 0] on input "I was involved in zero to one with this project" at bounding box center [0, 0] width 0 height 0
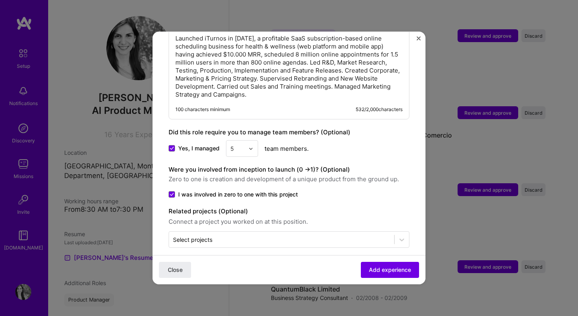
scroll to position [383, 0]
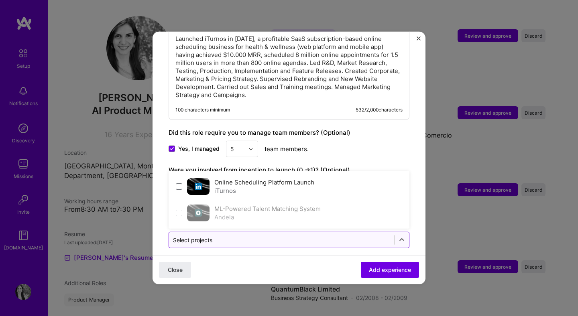
click at [241, 236] on input "text" at bounding box center [281, 240] width 217 height 8
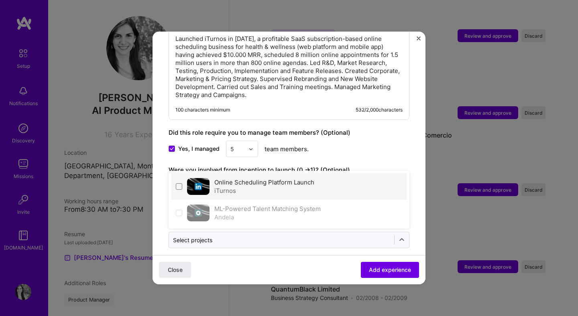
click at [253, 187] on div "iTurnos" at bounding box center [264, 191] width 100 height 8
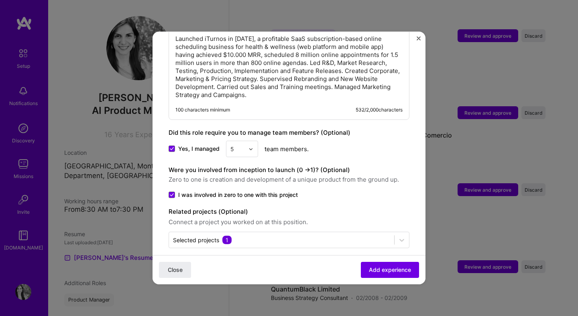
click at [390, 141] on div "Yes, I managed 5 team members." at bounding box center [289, 149] width 241 height 16
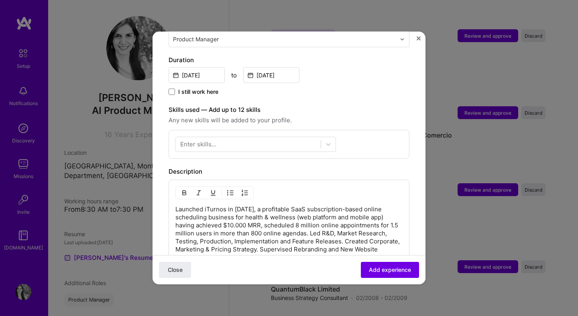
scroll to position [271, 0]
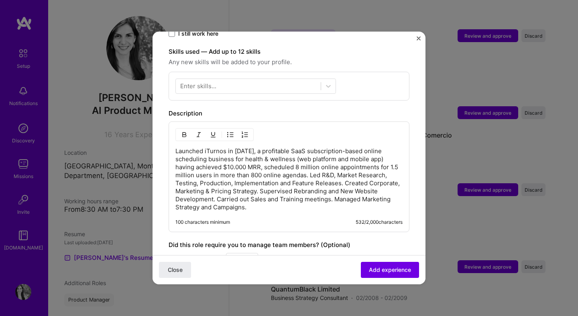
click at [310, 167] on p "Launched iTurnos in [DATE], a profitable SaaS subscription-based online schedul…" at bounding box center [288, 179] width 227 height 64
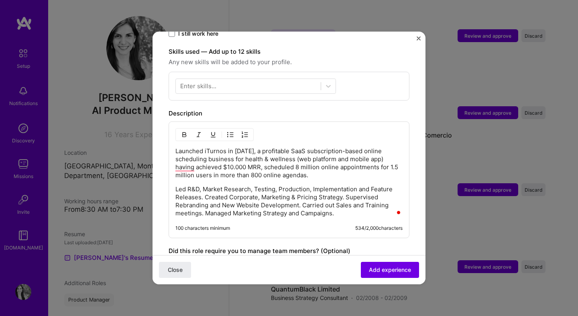
drag, startPoint x: 347, startPoint y: 190, endPoint x: 347, endPoint y: 182, distance: 8.0
click at [347, 190] on p "Led R&D, Market Research, Testing, Production, Implementation and Feature Relea…" at bounding box center [288, 202] width 227 height 32
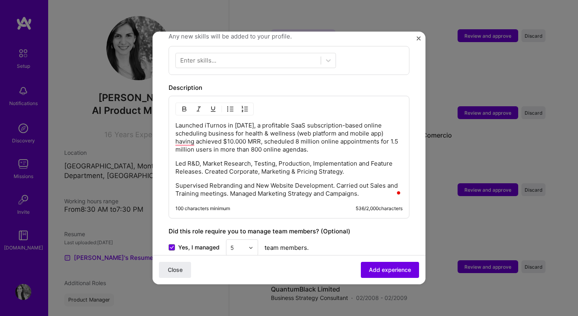
scroll to position [297, 0]
drag, startPoint x: 337, startPoint y: 176, endPoint x: 345, endPoint y: 157, distance: 20.7
click at [337, 182] on p "Supervised Rebranding and New Website Development. Carried out Sales and Traini…" at bounding box center [288, 190] width 227 height 16
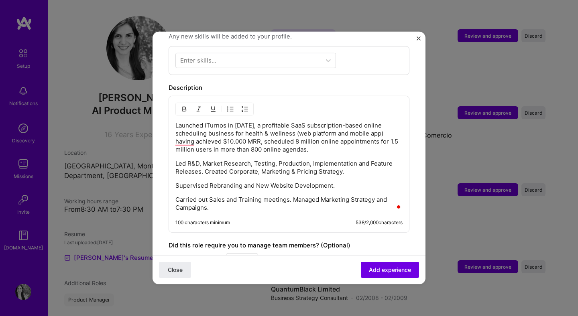
drag, startPoint x: 293, startPoint y: 191, endPoint x: 294, endPoint y: 182, distance: 9.3
click at [293, 196] on p "Carried out Sales and Training meetings. Managed Marketing Strategy and Campaig…" at bounding box center [288, 204] width 227 height 16
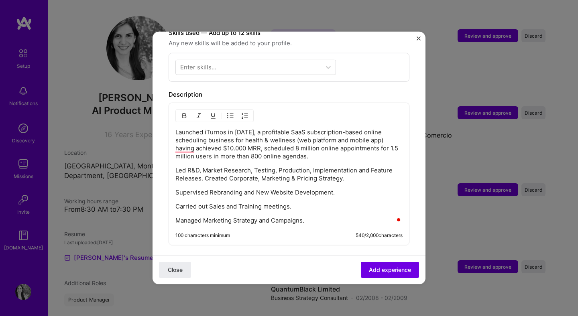
scroll to position [290, 0]
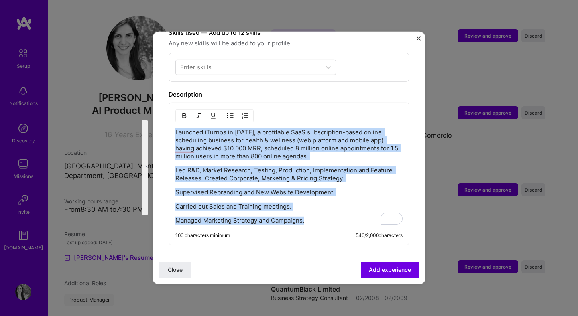
drag, startPoint x: 309, startPoint y: 216, endPoint x: 175, endPoint y: 123, distance: 163.2
click at [175, 123] on div "Launched iTurnos in [DATE], a profitable SaaS subscription-based online schedul…" at bounding box center [289, 174] width 241 height 143
click at [230, 113] on img "button" at bounding box center [230, 116] width 6 height 6
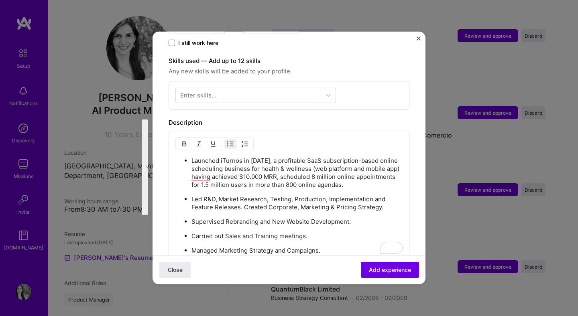
scroll to position [262, 0]
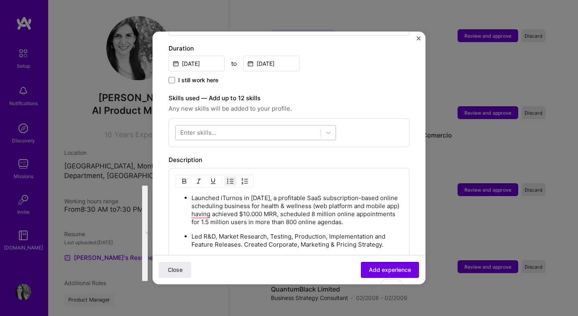
click at [263, 126] on div at bounding box center [248, 132] width 145 height 13
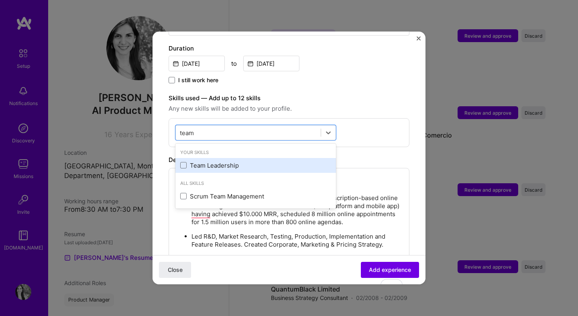
click at [222, 161] on div "Team Leadership" at bounding box center [255, 165] width 151 height 8
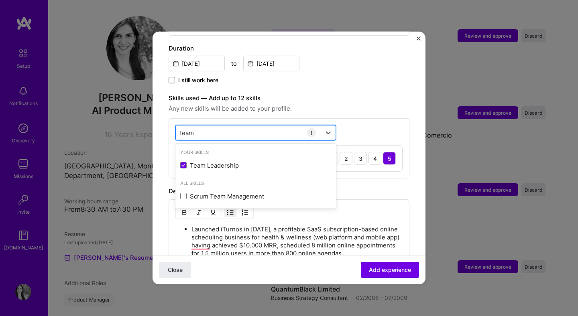
click at [235, 126] on div "team team" at bounding box center [248, 132] width 145 height 13
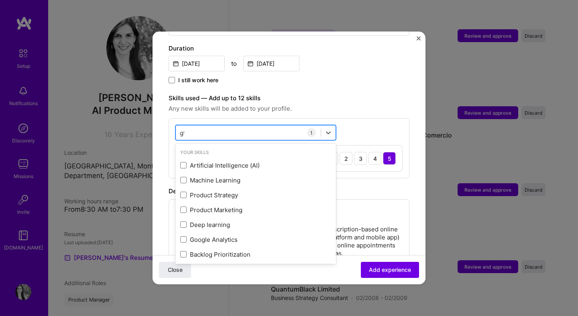
type input "gtm"
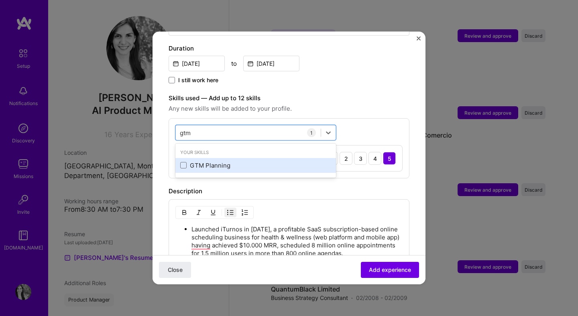
click at [211, 161] on div "GTM Planning" at bounding box center [255, 165] width 151 height 8
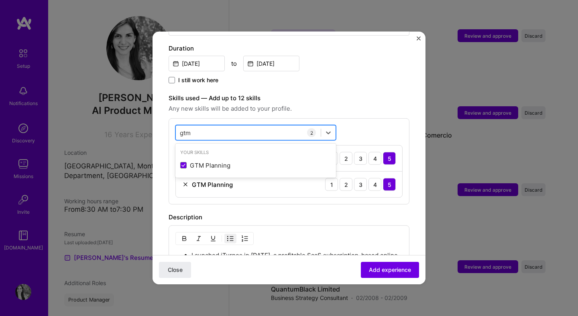
click at [215, 126] on div "gtm gtm" at bounding box center [248, 132] width 145 height 13
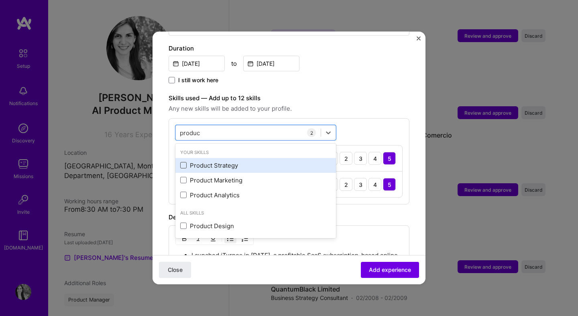
click at [183, 162] on span at bounding box center [183, 165] width 6 height 6
click at [0, 0] on input "checkbox" at bounding box center [0, 0] width 0 height 0
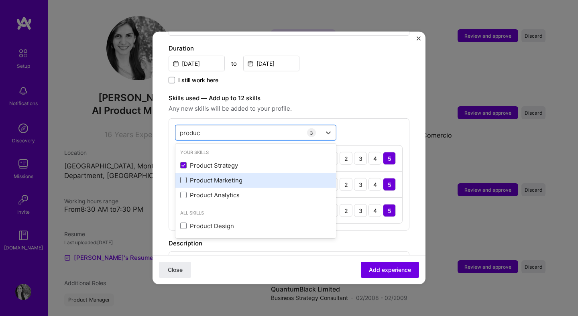
click at [183, 177] on span at bounding box center [183, 180] width 6 height 6
click at [0, 0] on input "checkbox" at bounding box center [0, 0] width 0 height 0
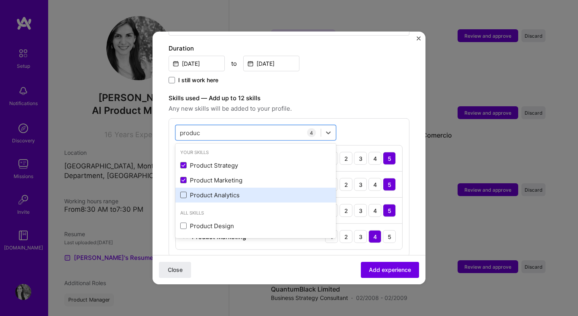
click at [186, 192] on span at bounding box center [183, 195] width 6 height 6
click at [0, 0] on input "checkbox" at bounding box center [0, 0] width 0 height 0
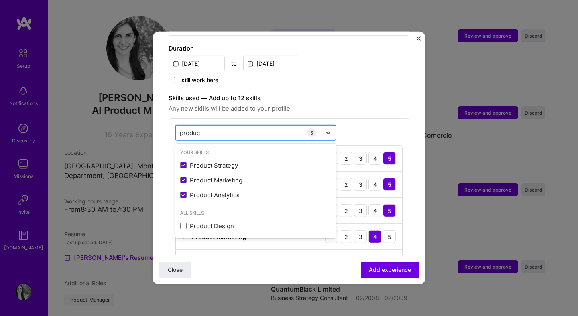
click at [208, 126] on div "produc produc" at bounding box center [248, 132] width 145 height 13
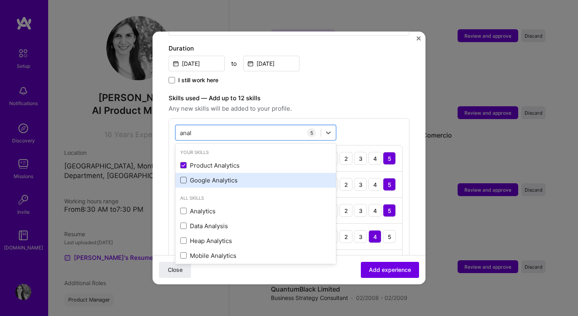
click at [183, 177] on span at bounding box center [183, 180] width 6 height 6
click at [0, 0] on input "checkbox" at bounding box center [0, 0] width 0 height 0
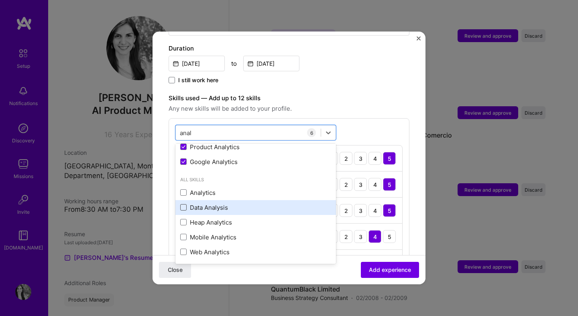
click at [183, 204] on span at bounding box center [183, 207] width 6 height 6
click at [0, 0] on input "checkbox" at bounding box center [0, 0] width 0 height 0
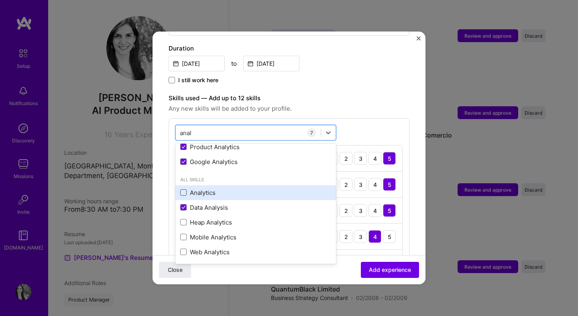
click at [183, 190] on span at bounding box center [183, 193] width 6 height 6
click at [0, 0] on input "checkbox" at bounding box center [0, 0] width 0 height 0
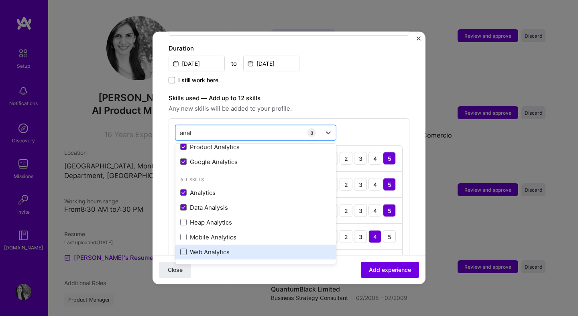
click at [183, 249] on span at bounding box center [183, 252] width 6 height 6
click at [0, 0] on input "checkbox" at bounding box center [0, 0] width 0 height 0
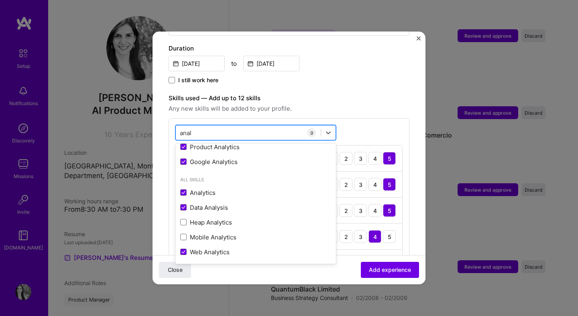
click at [222, 126] on div "anal anal" at bounding box center [248, 132] width 145 height 13
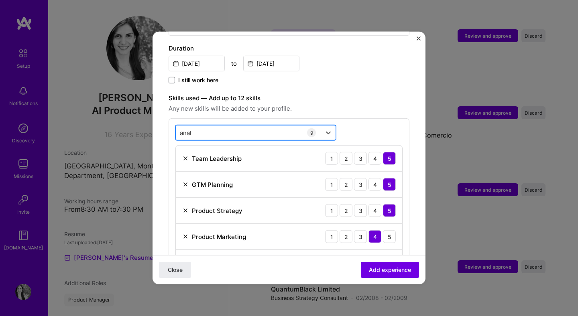
click at [234, 127] on div "anal anal" at bounding box center [248, 132] width 145 height 13
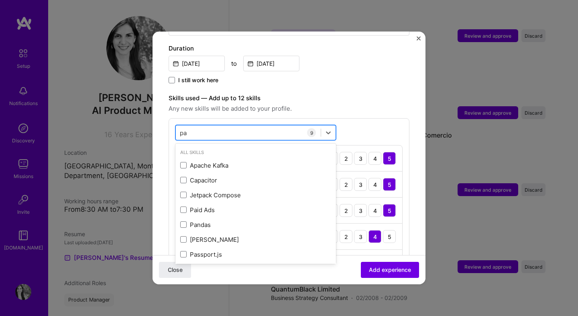
type input "p"
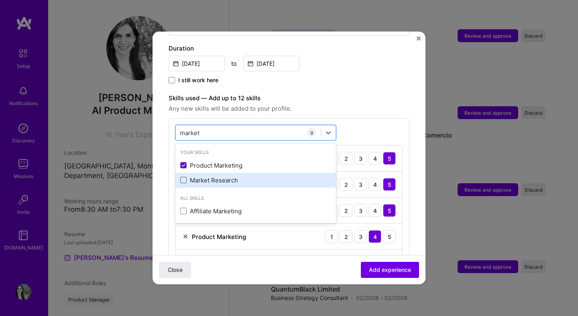
click at [184, 177] on span at bounding box center [183, 180] width 6 height 6
click at [0, 0] on input "checkbox" at bounding box center [0, 0] width 0 height 0
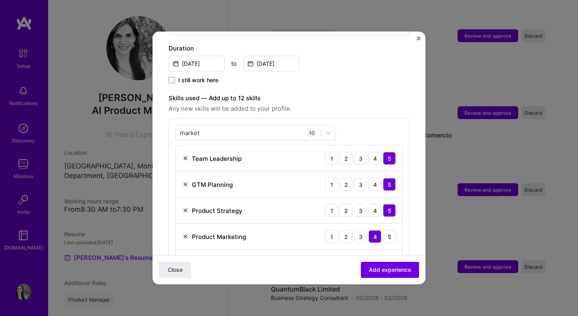
click at [356, 94] on label "Skills used — Add up to 12 skills" at bounding box center [289, 99] width 241 height 10
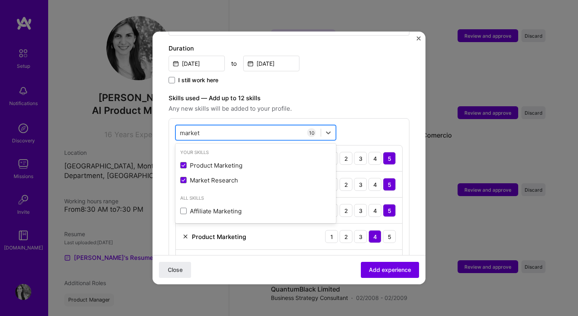
click at [284, 126] on div "market market" at bounding box center [248, 132] width 145 height 13
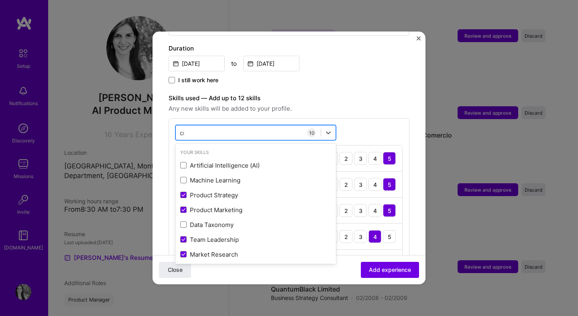
type input "crm"
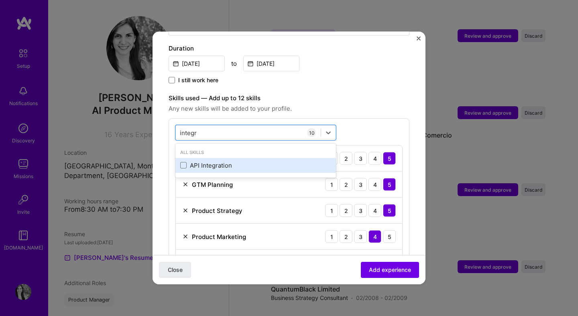
click at [225, 161] on div "API Integration" at bounding box center [255, 165] width 151 height 8
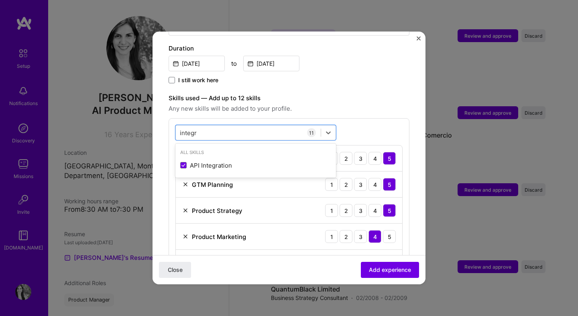
type input "integr"
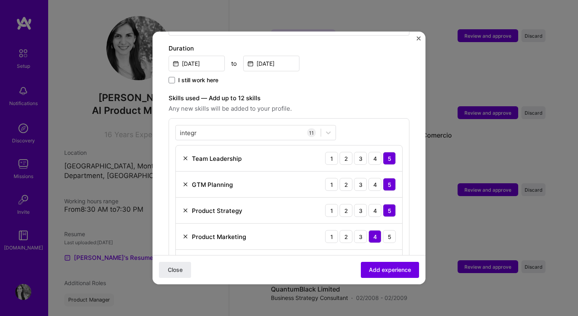
click at [355, 104] on span "Any new skills will be added to your profile." at bounding box center [289, 109] width 241 height 10
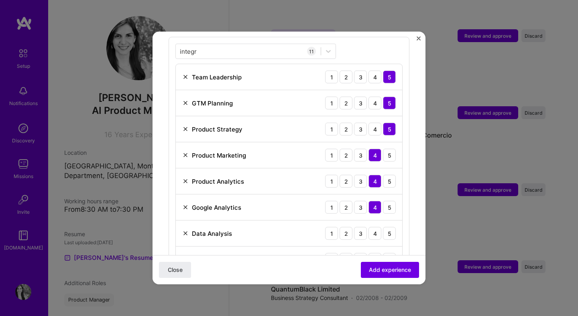
scroll to position [393, 0]
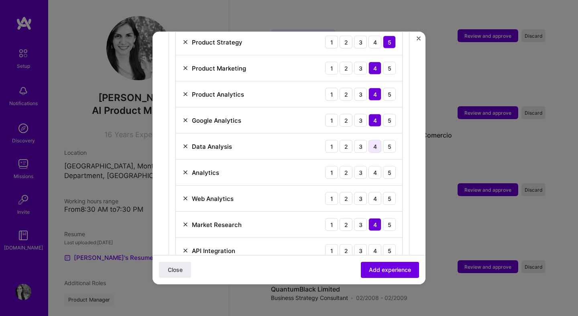
click at [377, 140] on div "4" at bounding box center [375, 146] width 13 height 13
click at [377, 166] on div "4" at bounding box center [375, 172] width 13 height 13
click at [376, 192] on div "4" at bounding box center [375, 198] width 13 height 13
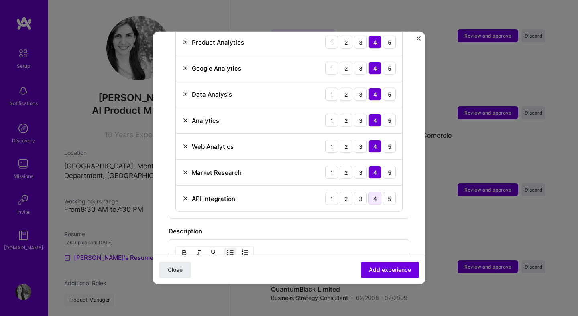
click at [376, 192] on div "4" at bounding box center [375, 198] width 13 height 13
click at [392, 270] on span "Add experience" at bounding box center [390, 270] width 42 height 8
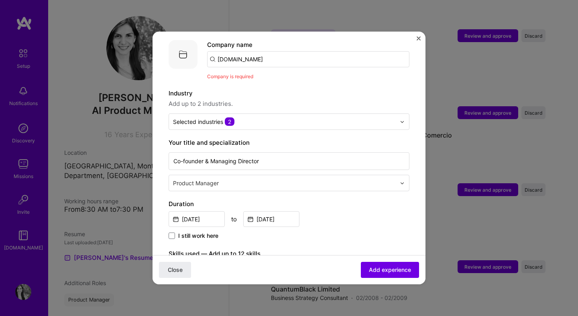
click at [280, 51] on input "[DOMAIN_NAME]" at bounding box center [308, 59] width 202 height 16
type input "[DOMAIN_NAME]"
click at [278, 77] on div "[DOMAIN_NAME]" at bounding box center [280, 82] width 56 height 14
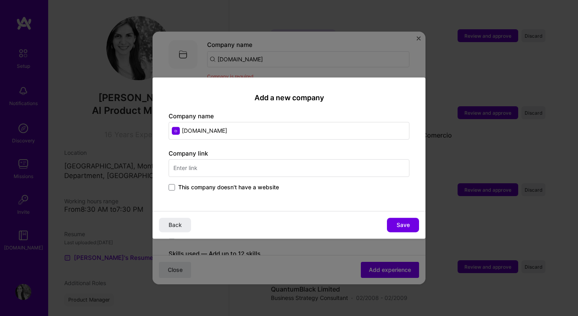
click at [251, 163] on input "text" at bounding box center [289, 168] width 241 height 18
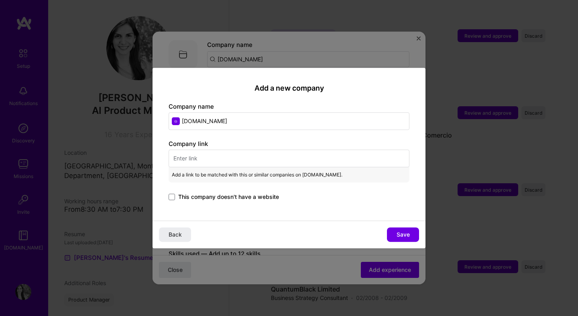
paste input "[URL][DOMAIN_NAME]"
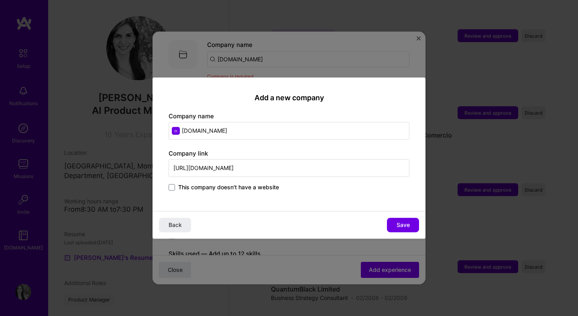
scroll to position [0, 0]
type input "[URL][DOMAIN_NAME]"
click at [395, 227] on button "Save" at bounding box center [403, 225] width 32 height 14
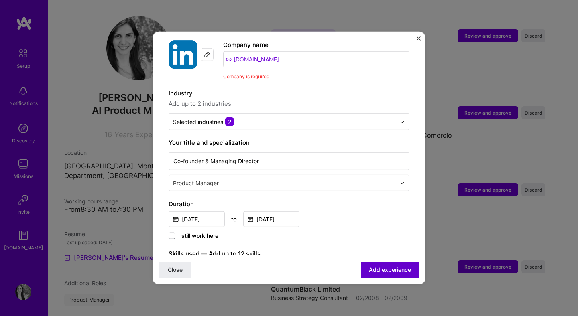
click at [394, 270] on span "Add experience" at bounding box center [390, 270] width 42 height 8
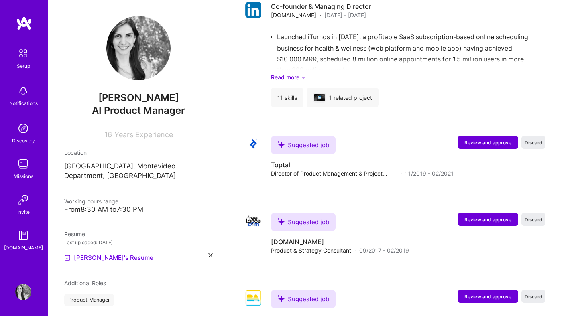
scroll to position [1152, 0]
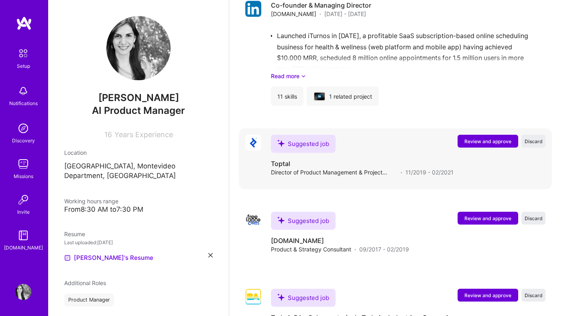
click at [473, 138] on span "Review and approve" at bounding box center [488, 141] width 47 height 7
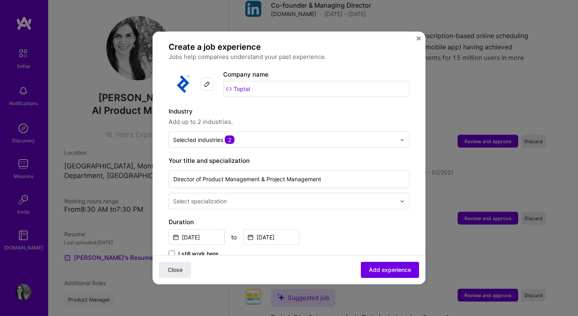
scroll to position [72, 0]
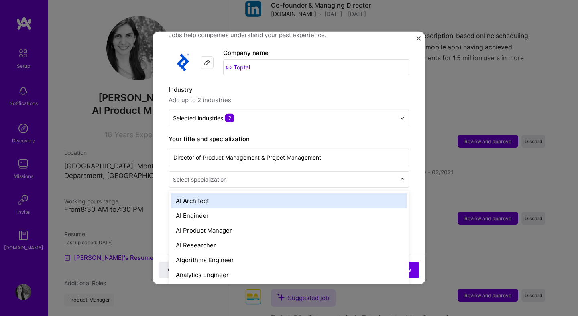
click at [288, 175] on input "text" at bounding box center [285, 179] width 224 height 8
type input "prod"
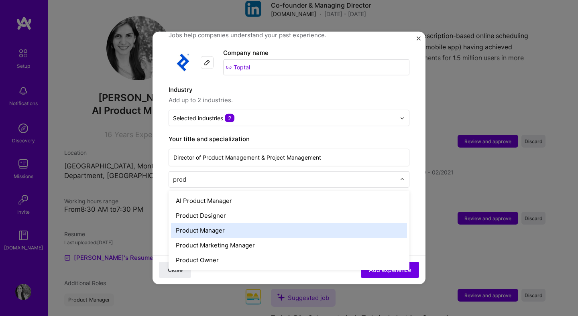
click at [274, 223] on div "Product Manager" at bounding box center [289, 230] width 236 height 15
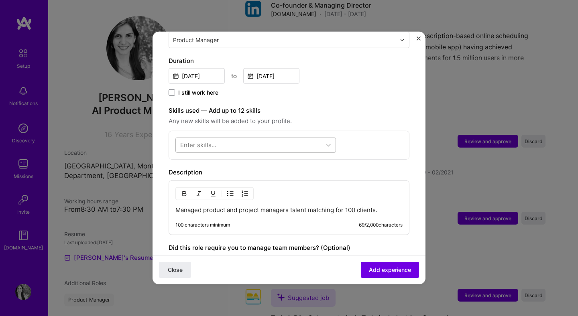
scroll to position [269, 0]
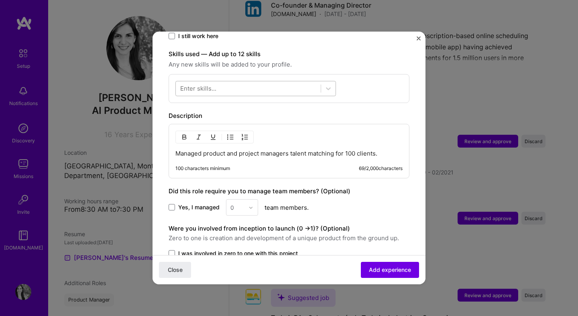
click at [266, 83] on div at bounding box center [248, 88] width 145 height 13
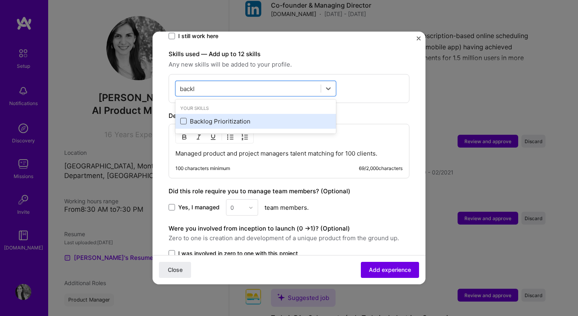
click at [183, 118] on span at bounding box center [183, 121] width 6 height 6
click at [0, 0] on input "checkbox" at bounding box center [0, 0] width 0 height 0
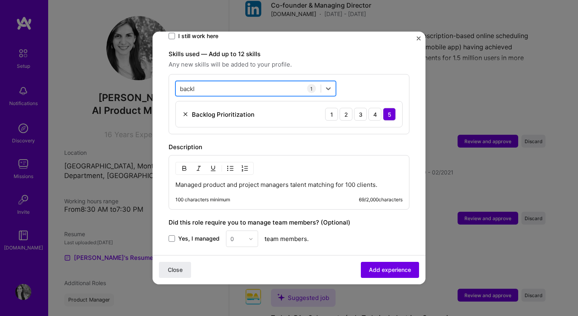
click at [230, 82] on div "backl backl" at bounding box center [248, 88] width 145 height 13
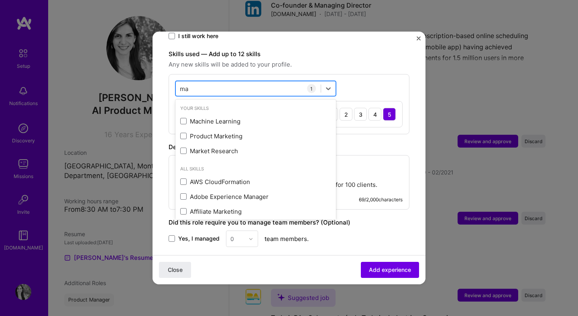
type input "m"
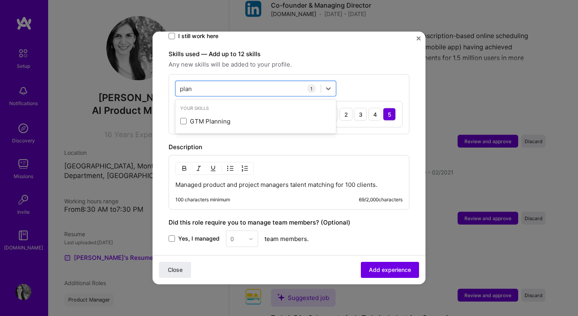
type input "plan"
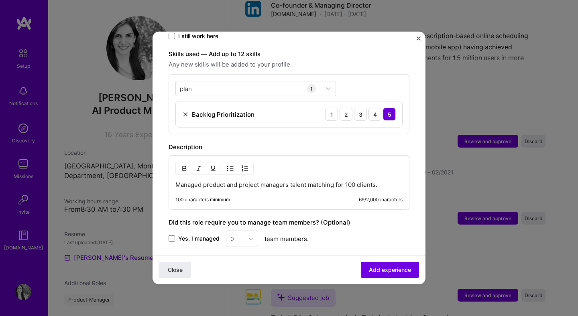
click at [354, 49] on label "Skills used — Add up to 12 skills" at bounding box center [289, 54] width 241 height 10
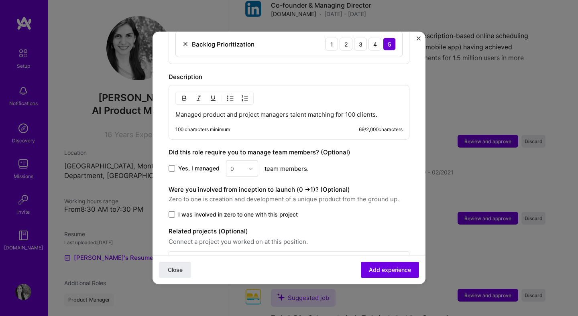
scroll to position [359, 0]
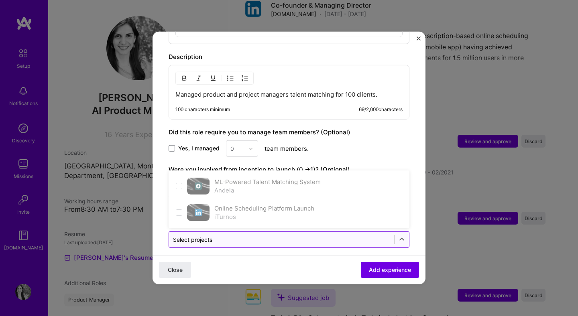
click at [283, 236] on div at bounding box center [281, 240] width 217 height 10
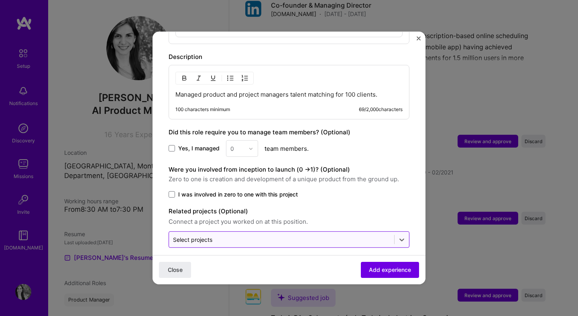
click at [283, 236] on div at bounding box center [281, 240] width 217 height 10
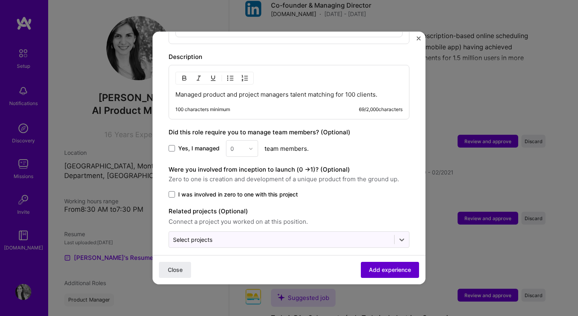
click at [373, 265] on button "Add experience" at bounding box center [390, 270] width 58 height 16
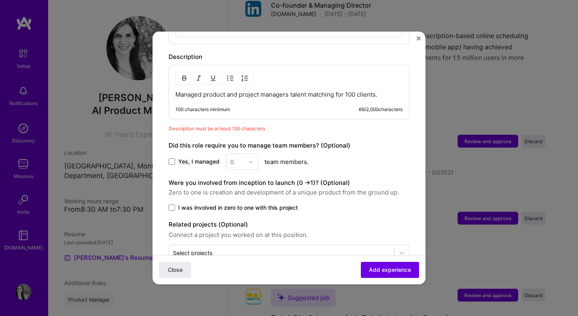
click at [386, 91] on p "Managed product and project managers talent matching for 100 clients." at bounding box center [288, 95] width 227 height 8
click at [182, 259] on div "Close Add experience" at bounding box center [289, 269] width 273 height 29
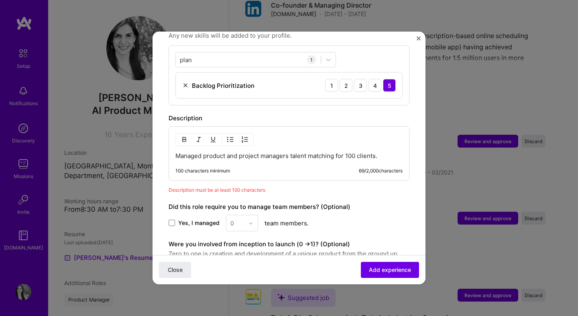
scroll to position [298, 0]
click at [387, 152] on p "Managed product and project managers talent matching for 100 clients." at bounding box center [288, 156] width 227 height 8
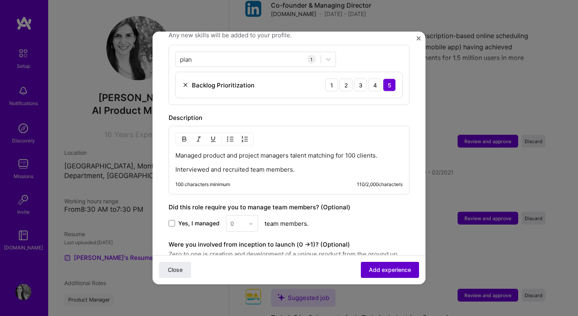
click at [398, 273] on span "Add experience" at bounding box center [390, 270] width 42 height 8
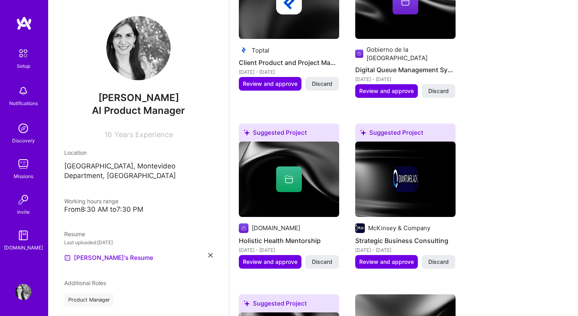
scroll to position [0, 0]
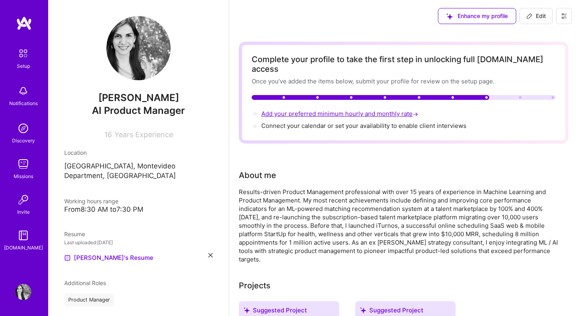
click at [377, 110] on span "Add your preferred minimum hourly and monthly rate →" at bounding box center [340, 114] width 159 height 8
select select "US"
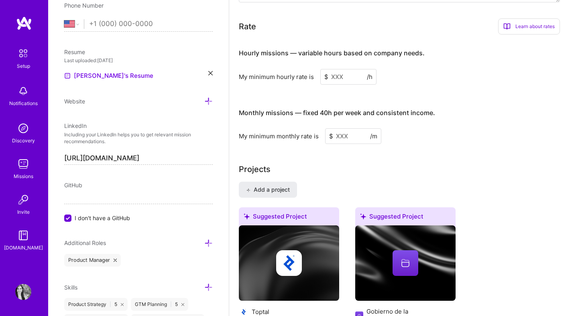
scroll to position [490, 0]
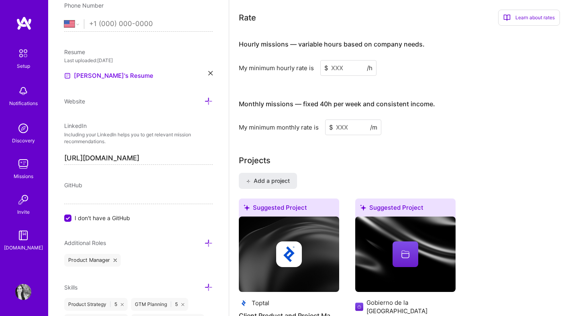
click at [356, 60] on input at bounding box center [348, 68] width 56 height 16
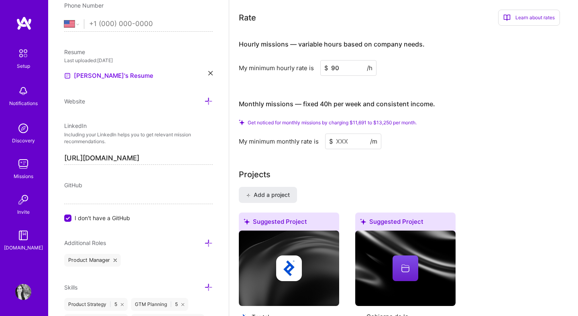
type input "90"
click at [341, 134] on input at bounding box center [353, 142] width 56 height 16
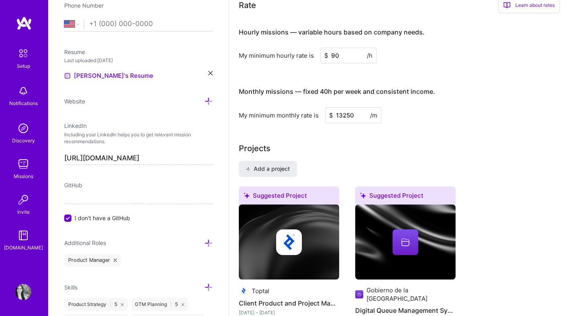
type input "13250"
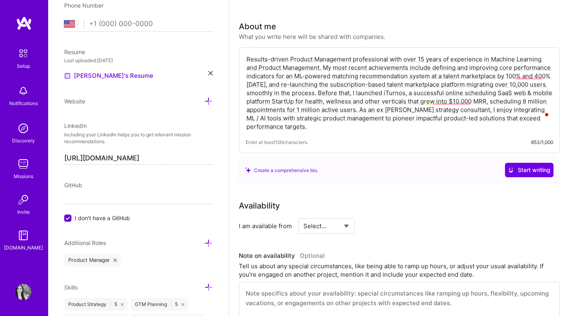
scroll to position [0, 0]
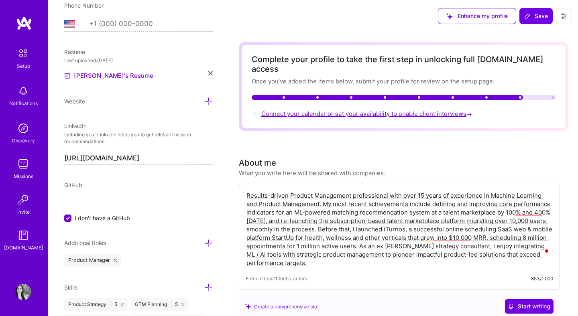
click at [418, 110] on span "Connect your calendar or set your availability to enable client interviews →" at bounding box center [367, 114] width 212 height 8
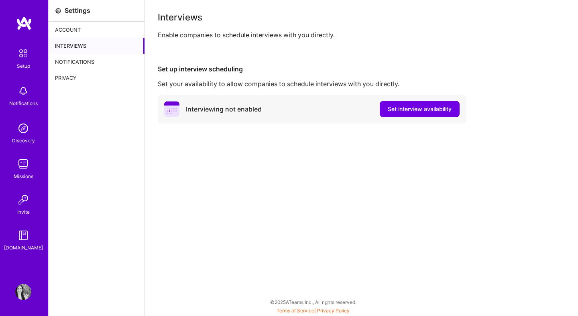
click at [26, 290] on img at bounding box center [23, 292] width 16 height 16
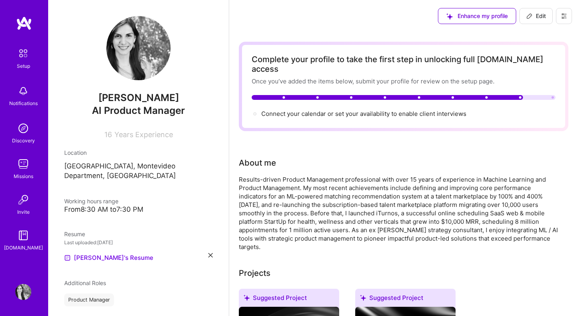
click at [134, 206] on div "From 8:30 AM to 7:30 PM" at bounding box center [138, 210] width 149 height 8
click at [536, 18] on span "Edit" at bounding box center [536, 16] width 20 height 8
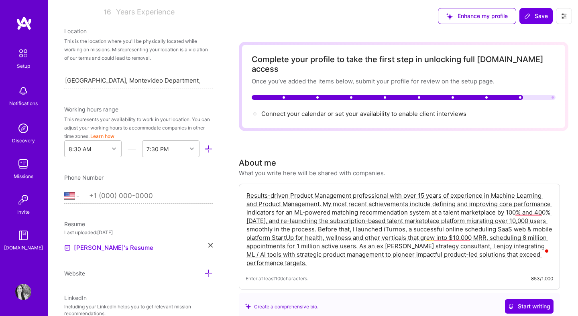
scroll to position [140, 0]
click at [76, 199] on select "[GEOGRAPHIC_DATA] [GEOGRAPHIC_DATA] [GEOGRAPHIC_DATA] [GEOGRAPHIC_DATA] [US_STA…" at bounding box center [74, 196] width 20 height 10
select select "UY"
click at [112, 198] on input "tel" at bounding box center [151, 195] width 124 height 23
click at [70, 195] on select "[GEOGRAPHIC_DATA] [GEOGRAPHIC_DATA] [GEOGRAPHIC_DATA] [GEOGRAPHIC_DATA] [US_STA…" at bounding box center [74, 196] width 20 height 10
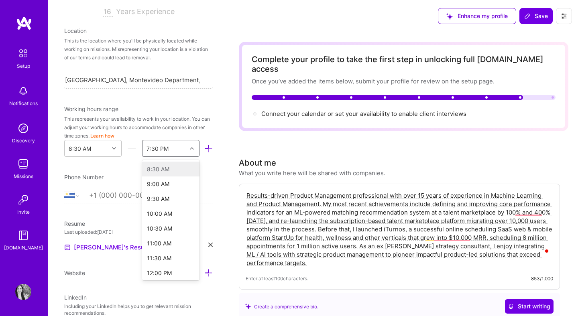
click at [169, 153] on div "7:30 PM" at bounding box center [165, 149] width 44 height 16
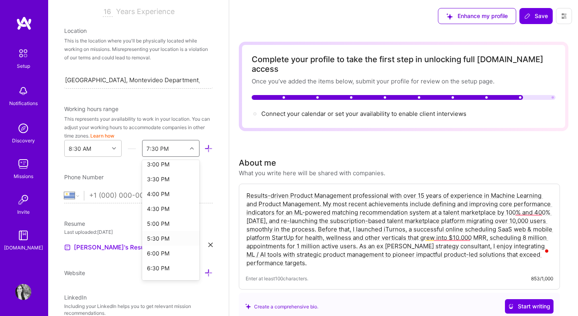
click at [163, 242] on div "5:30 PM" at bounding box center [170, 238] width 57 height 15
click at [168, 94] on div "Edit photo [PERSON_NAME] AI Product Manager 16 Years Experience Location This i…" at bounding box center [138, 158] width 181 height 316
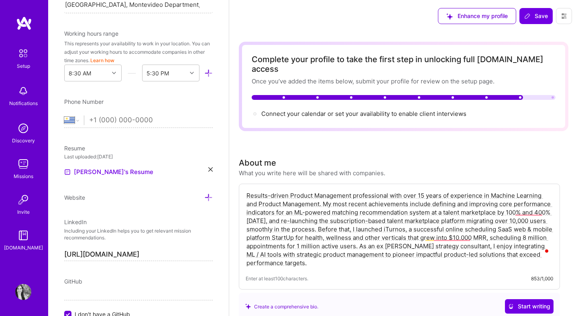
scroll to position [0, 0]
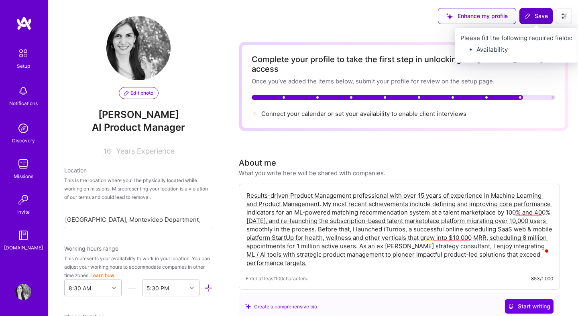
click at [537, 16] on span "Save" at bounding box center [536, 16] width 24 height 8
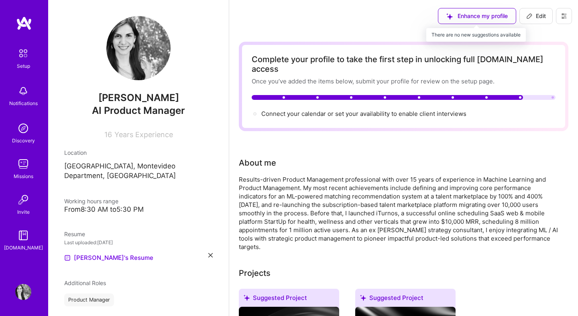
click at [502, 16] on div "Enhance my profile" at bounding box center [477, 16] width 78 height 16
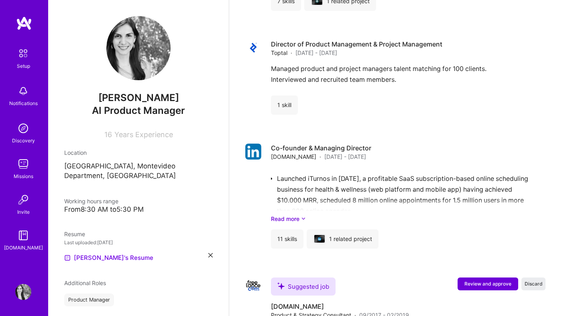
scroll to position [1260, 0]
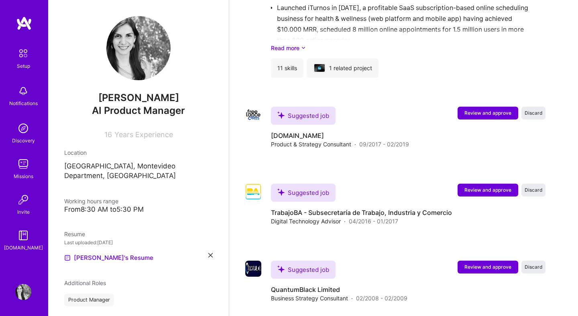
click at [24, 163] on img at bounding box center [23, 164] width 16 height 16
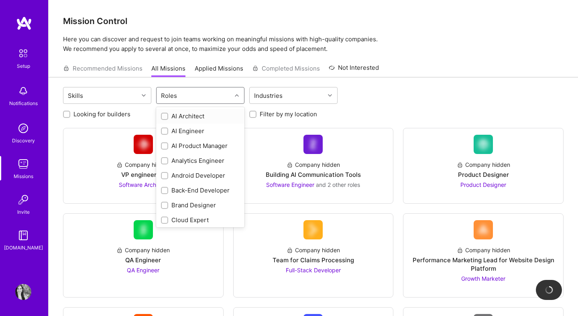
click at [192, 96] on div "Roles" at bounding box center [194, 96] width 75 height 16
click at [167, 146] on div at bounding box center [164, 146] width 7 height 7
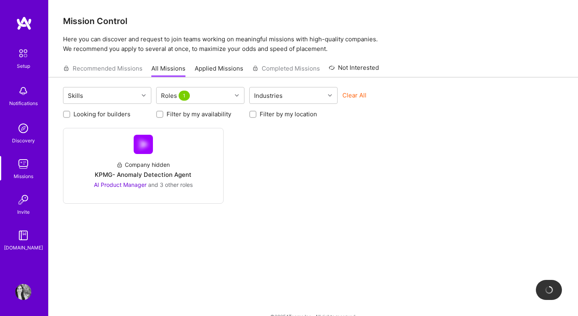
click at [167, 146] on link "Company hidden KPMG- Anomaly Detection Agent AI Product Manager and 3 other rol…" at bounding box center [143, 166] width 147 height 62
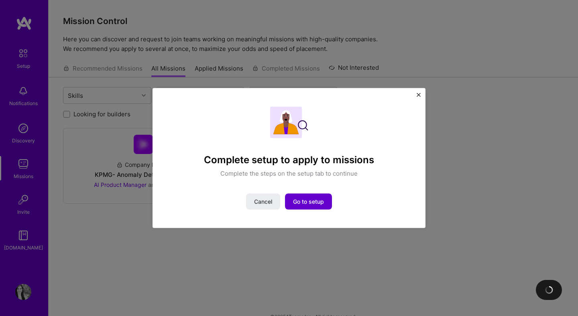
click at [303, 204] on span "Go to setup" at bounding box center [308, 202] width 31 height 8
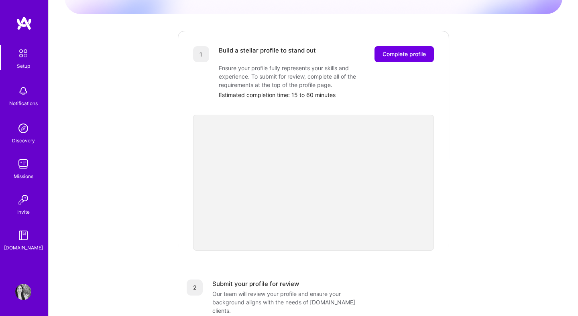
scroll to position [90, 0]
click at [398, 50] on span "Complete profile" at bounding box center [404, 54] width 43 height 8
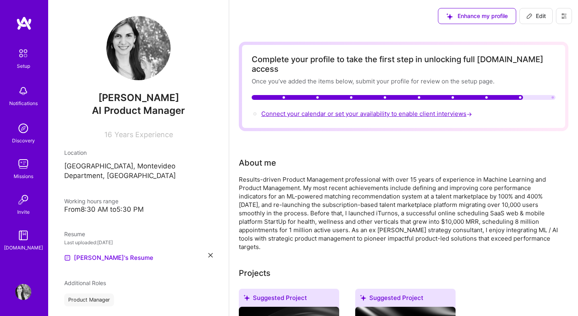
click at [449, 110] on span "Connect your calendar or set your availability to enable client interviews →" at bounding box center [367, 114] width 212 height 8
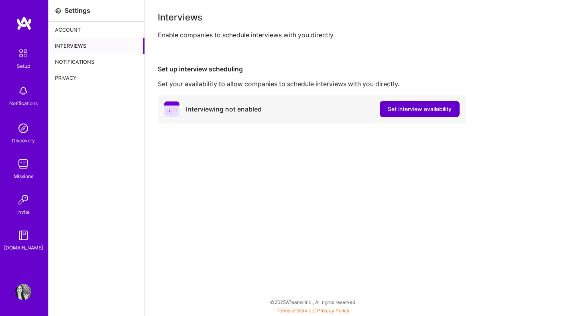
click at [443, 107] on span "Set interview availability" at bounding box center [420, 109] width 64 height 8
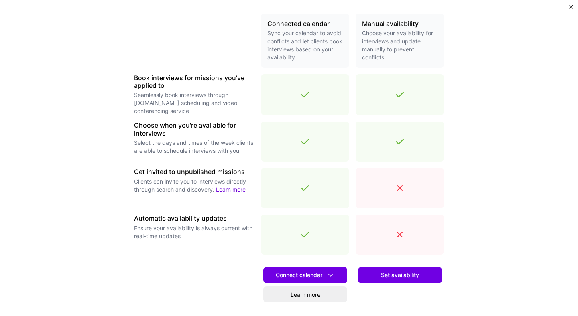
scroll to position [186, 0]
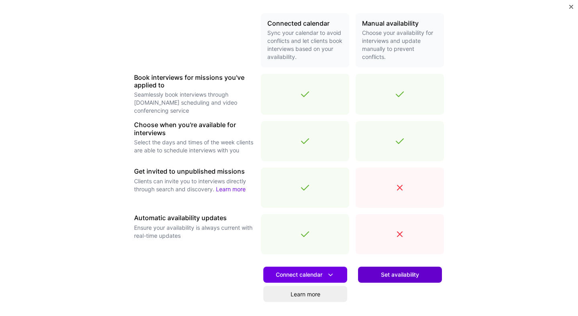
click at [401, 275] on span "Set availability" at bounding box center [400, 275] width 38 height 8
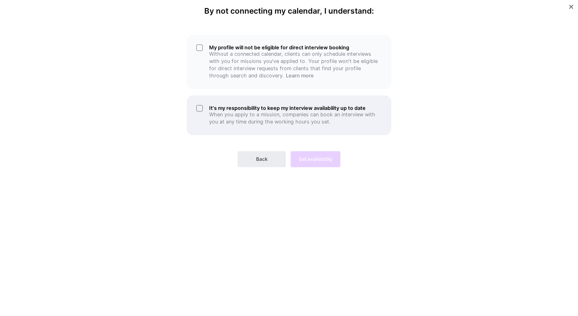
click at [322, 110] on h5 "It's my responsibility to keep my interview availability up to date" at bounding box center [295, 108] width 173 height 6
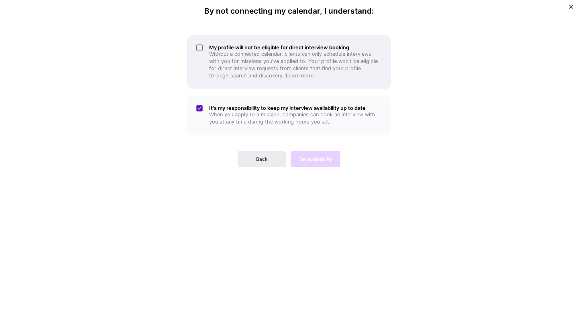
click at [300, 45] on h5 "My profile will not be eligible for direct interview booking" at bounding box center [295, 48] width 173 height 6
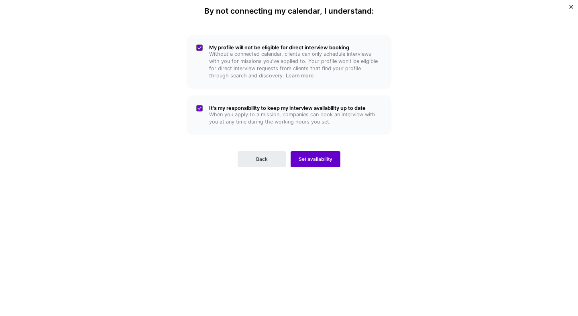
click at [325, 157] on span "Set availability" at bounding box center [316, 159] width 34 height 7
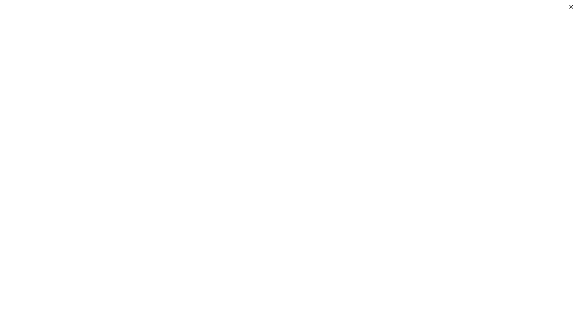
scroll to position [119, 0]
click at [470, 121] on div "Confirm your working hours Confirm when you are available for mission interview…" at bounding box center [289, 158] width 578 height 316
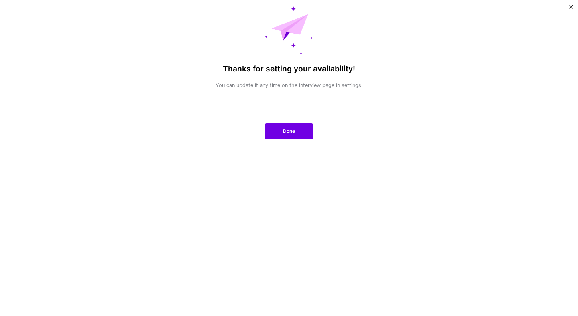
scroll to position [0, 0]
click at [420, 212] on div "Thanks for setting your availability! You can update it any time on the intervi…" at bounding box center [289, 158] width 578 height 316
click at [300, 131] on button "Done" at bounding box center [289, 131] width 48 height 16
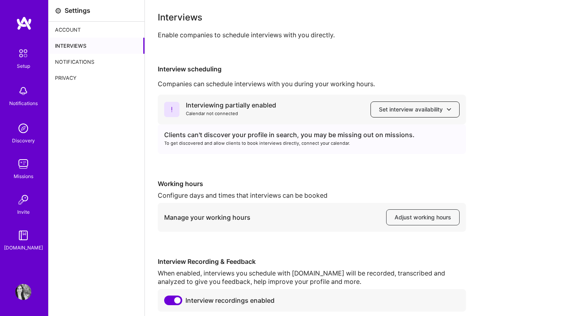
click at [426, 111] on span "Set interview availability" at bounding box center [415, 110] width 72 height 8
click at [464, 59] on div "Interviews Enable companies to schedule interviews with you directly. Interview…" at bounding box center [362, 162] width 408 height 299
click at [427, 112] on span "Set interview availability" at bounding box center [415, 110] width 72 height 8
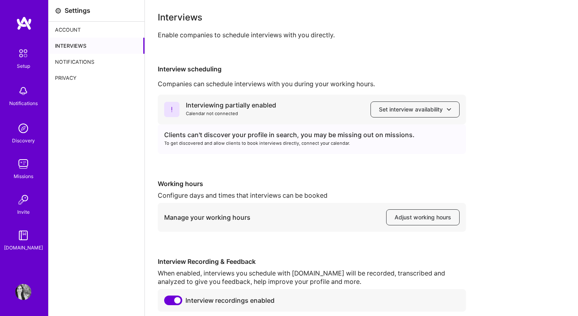
click at [337, 135] on div "Clients can't discover your profile in search, you may be missing out on missio…" at bounding box center [312, 135] width 296 height 8
click at [284, 57] on div "Interviews Enable companies to schedule interviews with you directly. Interview…" at bounding box center [362, 162] width 408 height 299
click at [28, 53] on img at bounding box center [23, 53] width 17 height 17
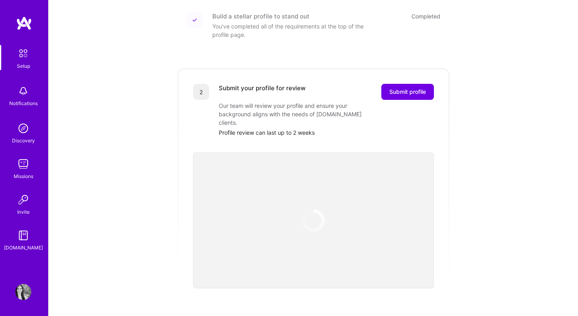
scroll to position [118, 0]
click at [418, 88] on span "Submit profile" at bounding box center [408, 92] width 37 height 8
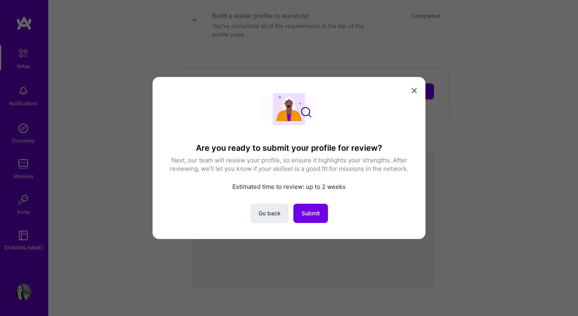
click at [416, 90] on icon "modal" at bounding box center [414, 90] width 5 height 5
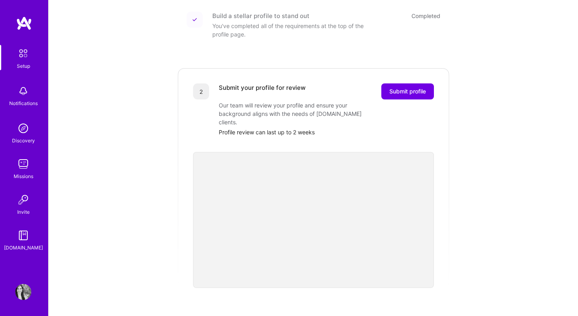
scroll to position [275, 0]
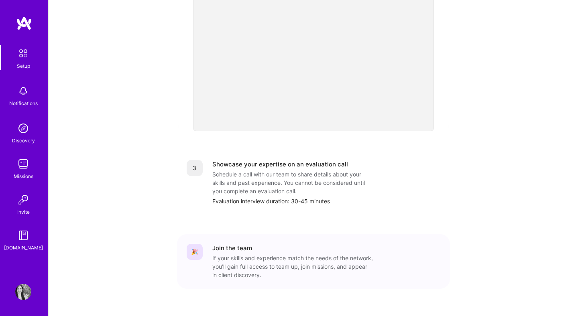
click at [22, 198] on img at bounding box center [23, 200] width 16 height 16
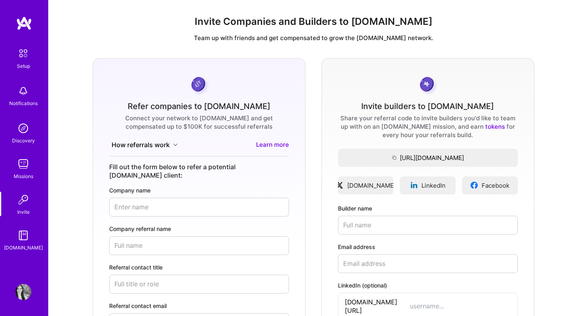
click at [22, 170] on img at bounding box center [23, 164] width 16 height 16
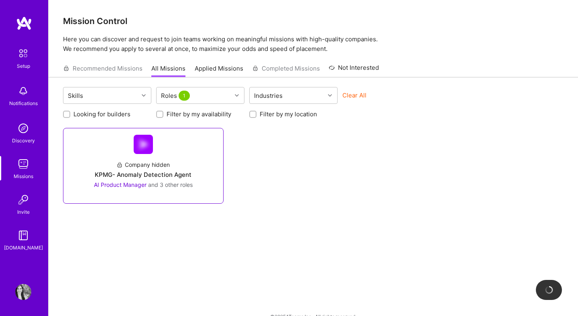
click at [187, 155] on div "Company hidden KPMG- Anomaly Detection Agent AI Product Manager and 3 other rol…" at bounding box center [143, 171] width 147 height 35
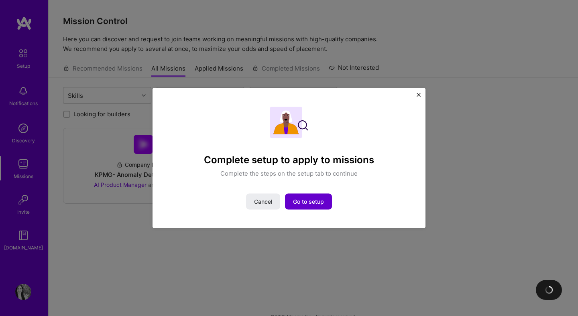
click at [313, 202] on span "Go to setup" at bounding box center [308, 202] width 31 height 8
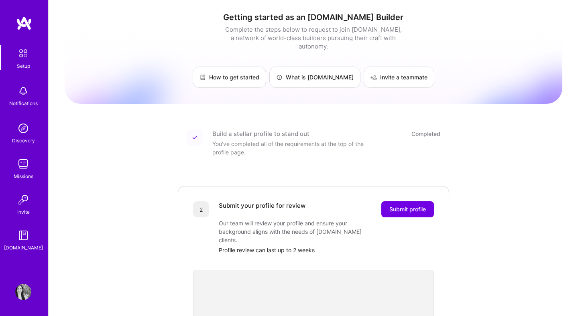
click at [24, 100] on div "Notifications" at bounding box center [23, 103] width 29 height 8
click at [24, 289] on img at bounding box center [23, 292] width 16 height 16
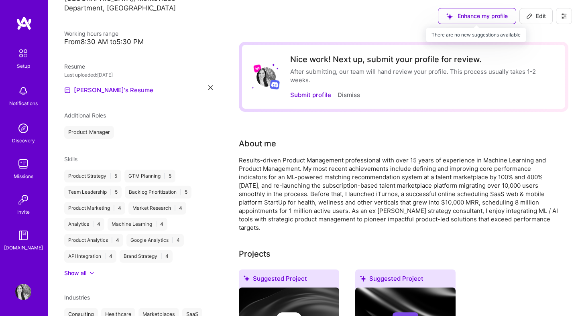
click at [467, 21] on div "Enhance my profile" at bounding box center [477, 16] width 78 height 16
click at [473, 16] on div "Enhance my profile" at bounding box center [477, 16] width 78 height 16
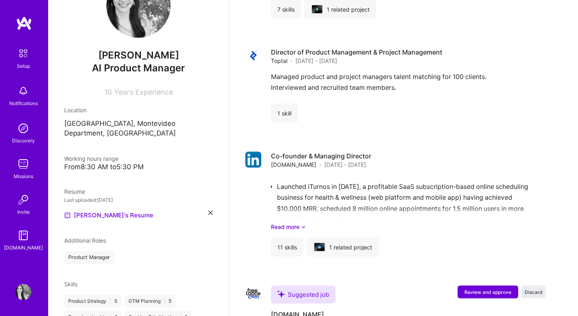
scroll to position [1250, 0]
